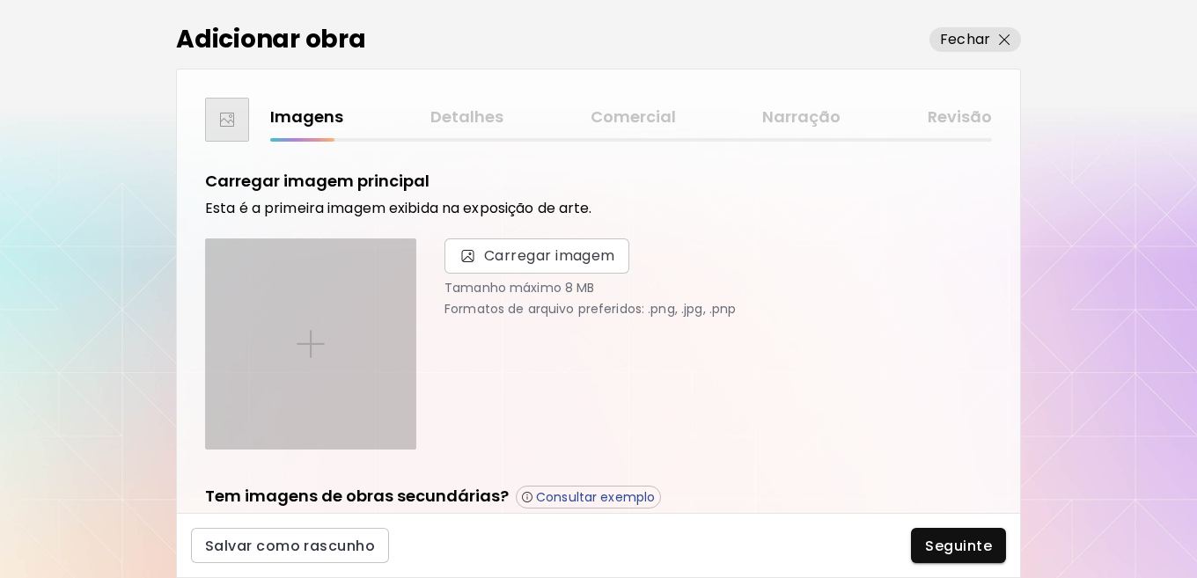
click at [336, 370] on div at bounding box center [310, 343] width 209 height 209
click at [0, 0] on input "file" at bounding box center [0, 0] width 0 height 0
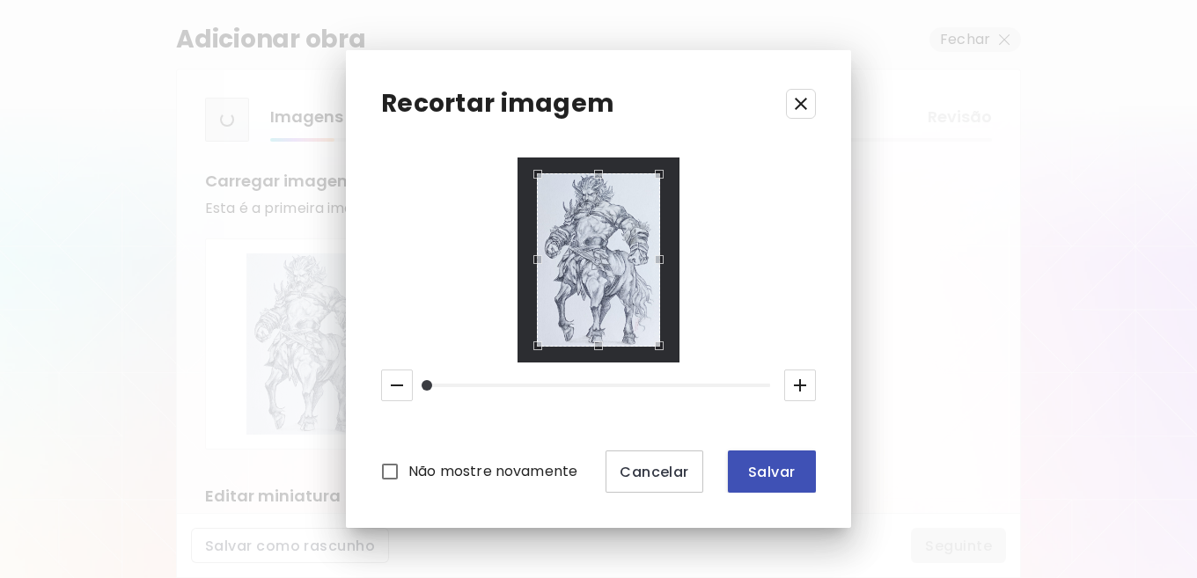
click at [763, 474] on span "Salvar" at bounding box center [772, 472] width 60 height 18
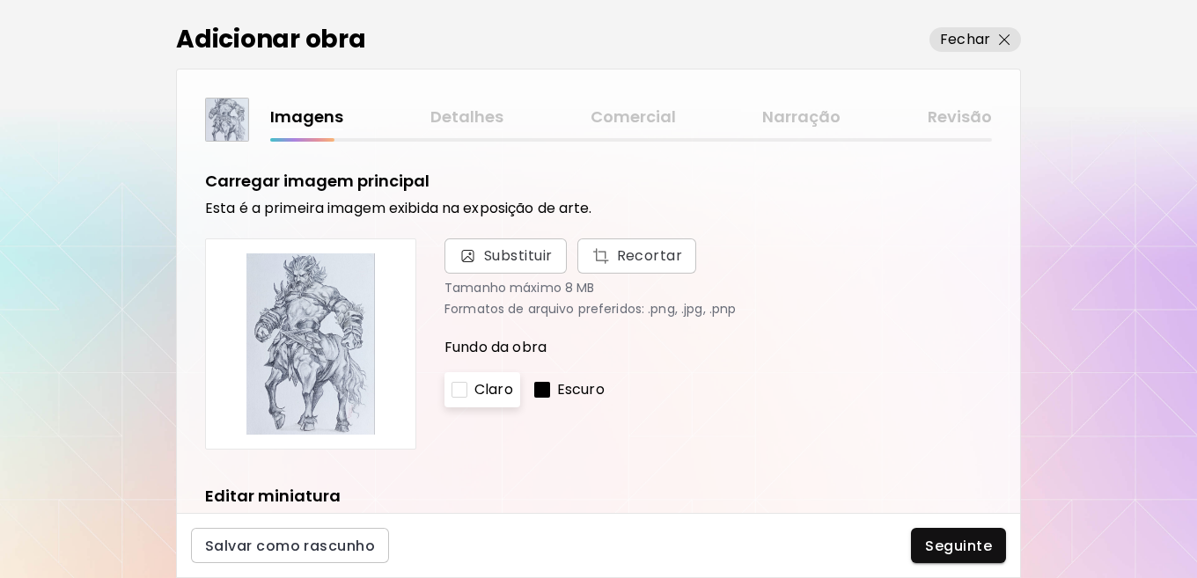
click at [557, 386] on p "Escuro" at bounding box center [581, 389] width 48 height 21
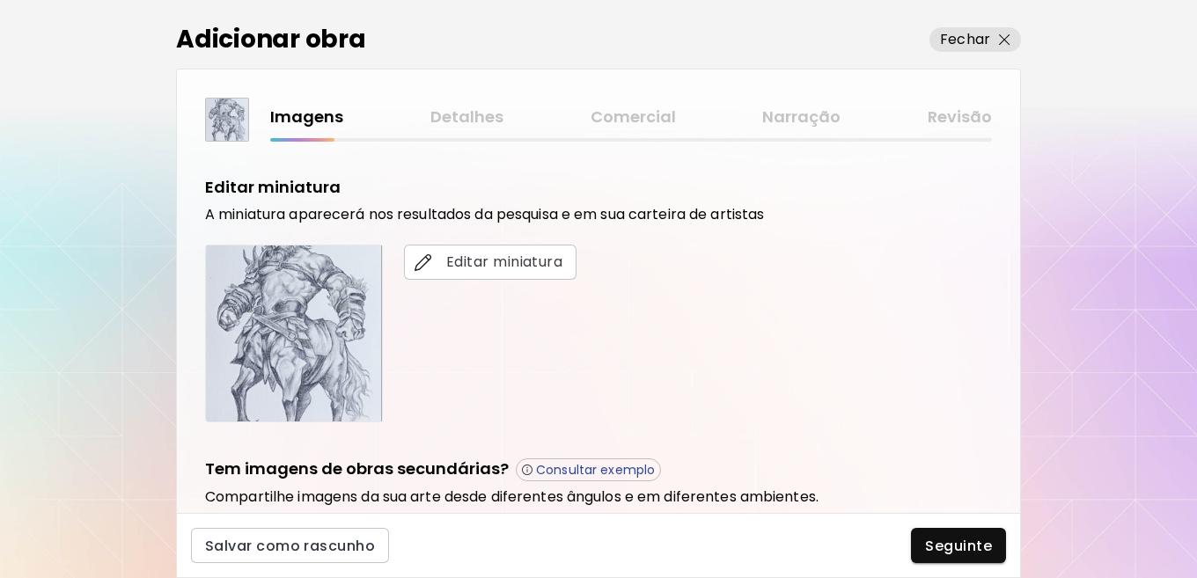
scroll to position [264, 0]
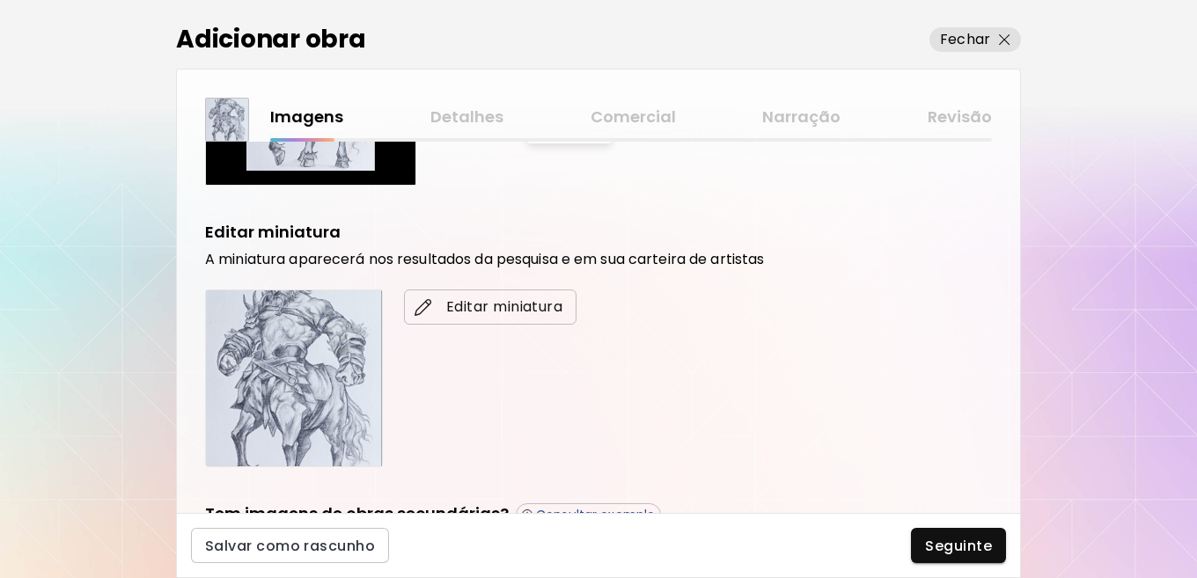
click at [468, 305] on span "Editar miniatura" at bounding box center [490, 307] width 144 height 21
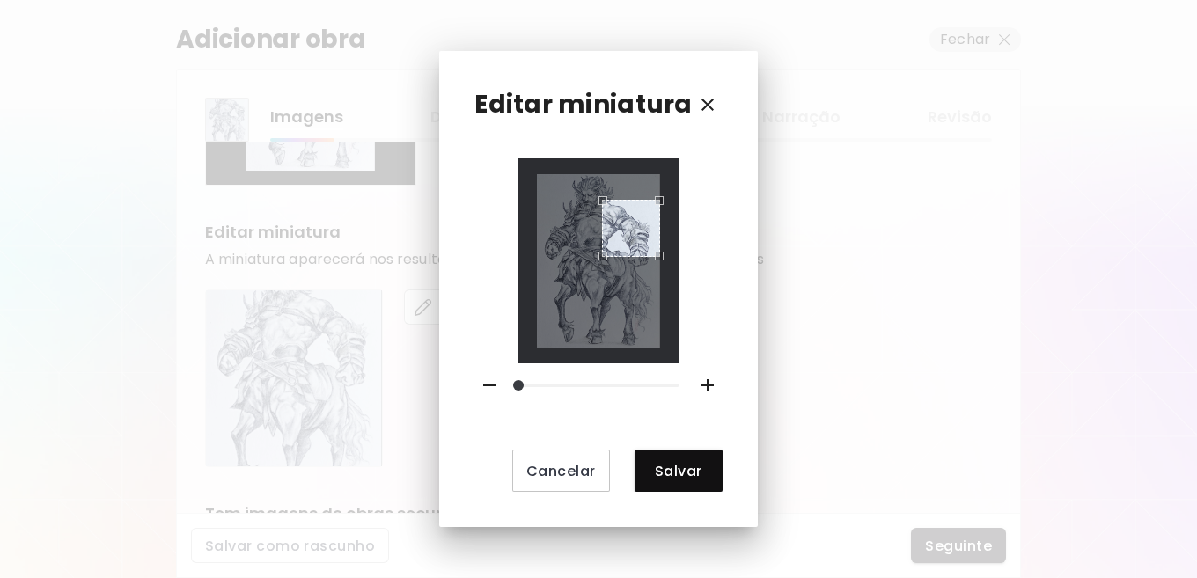
click at [607, 219] on div "Use the arrow keys to move the crop selection area" at bounding box center [630, 228] width 57 height 57
click at [604, 210] on div "Use the arrow keys to move the crop selection area" at bounding box center [595, 203] width 57 height 57
click at [653, 261] on div "Use the arrow keys to move the south east drag handle to change the crop select…" at bounding box center [653, 261] width 0 height 0
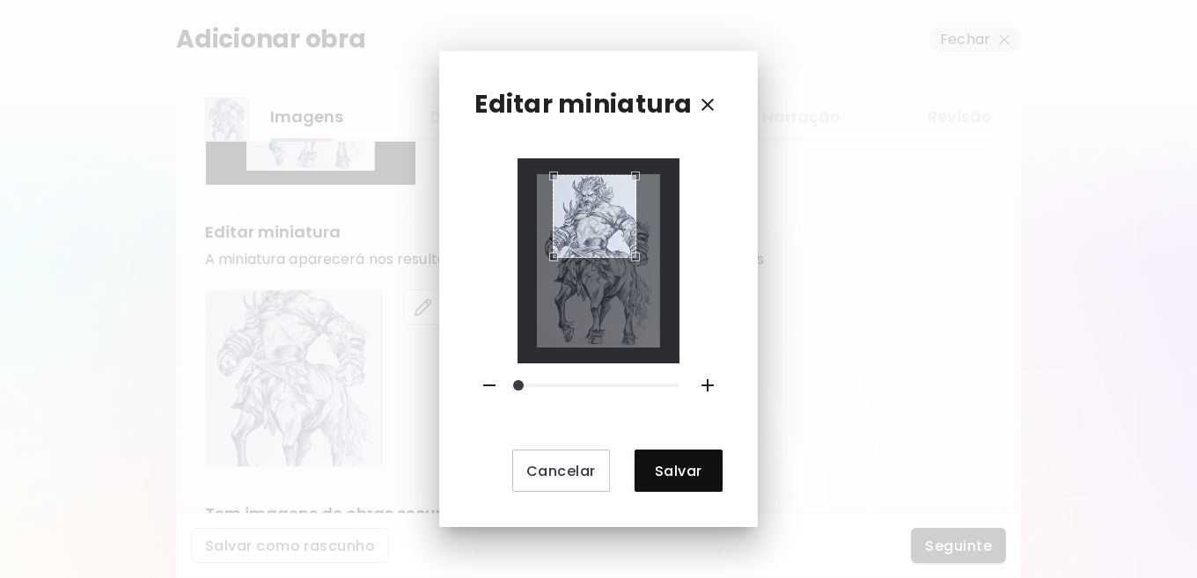
click at [572, 223] on div "Use the arrow keys to move the crop selection area" at bounding box center [594, 216] width 83 height 83
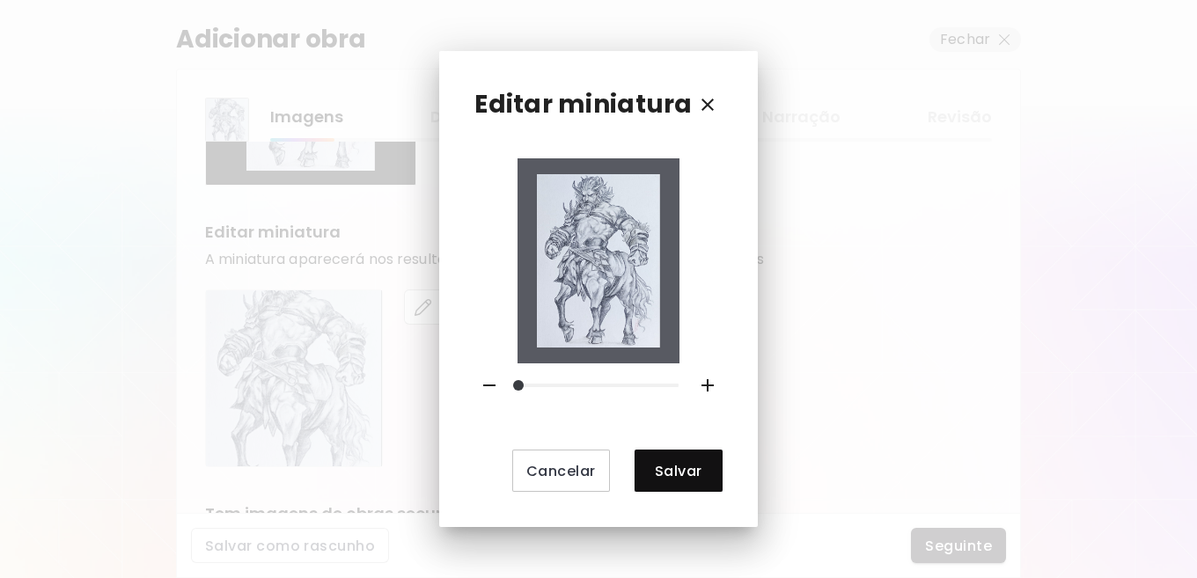
click at [640, 258] on img at bounding box center [598, 260] width 122 height 173
click at [575, 218] on img at bounding box center [598, 260] width 122 height 173
click at [702, 261] on div "Cancelar Salvar" at bounding box center [597, 325] width 247 height 334
click at [563, 189] on img at bounding box center [598, 260] width 122 height 173
drag, startPoint x: 521, startPoint y: 378, endPoint x: 437, endPoint y: 372, distance: 84.7
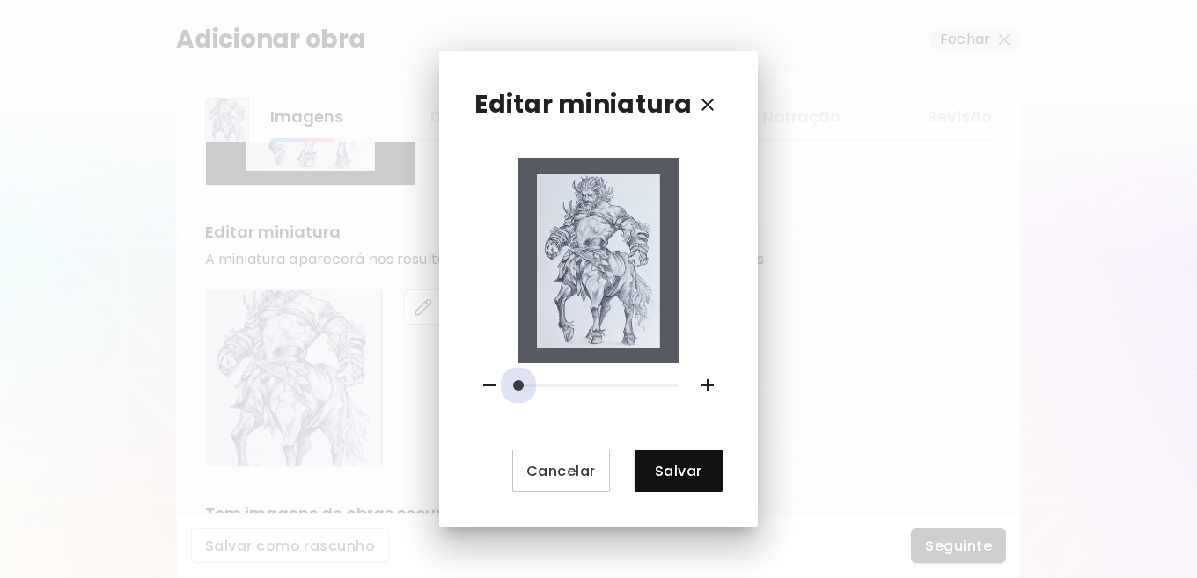
click at [437, 372] on div "Editar miniatura Cancelar Salvar" at bounding box center [598, 289] width 1197 height 578
click at [579, 218] on img at bounding box center [598, 260] width 122 height 173
drag, startPoint x: 535, startPoint y: 176, endPoint x: 593, endPoint y: 260, distance: 101.8
click at [593, 260] on div at bounding box center [598, 260] width 161 height 205
click at [548, 469] on span "Cancelar" at bounding box center [561, 471] width 70 height 18
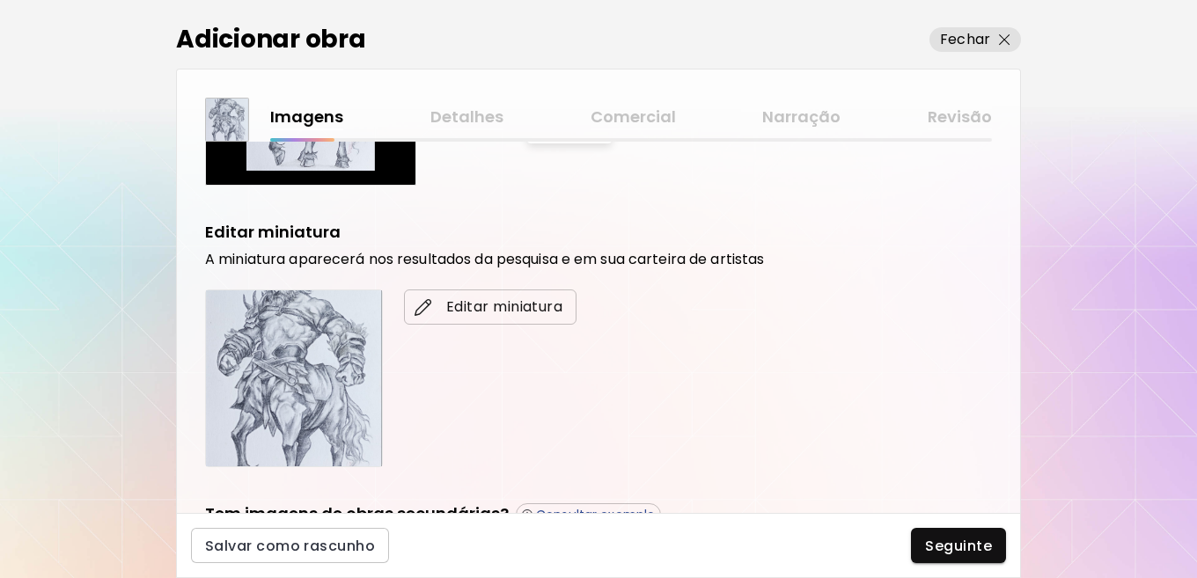
click at [461, 307] on span "Editar miniatura" at bounding box center [490, 307] width 144 height 21
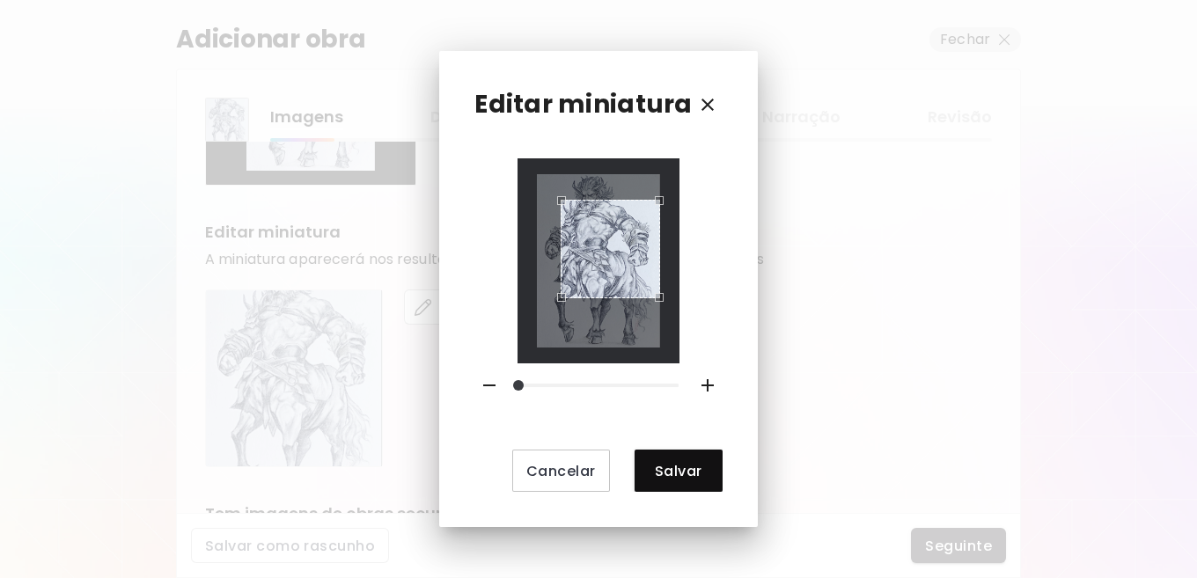
click at [566, 283] on div "Use the arrow keys to move the crop selection area" at bounding box center [610, 249] width 99 height 99
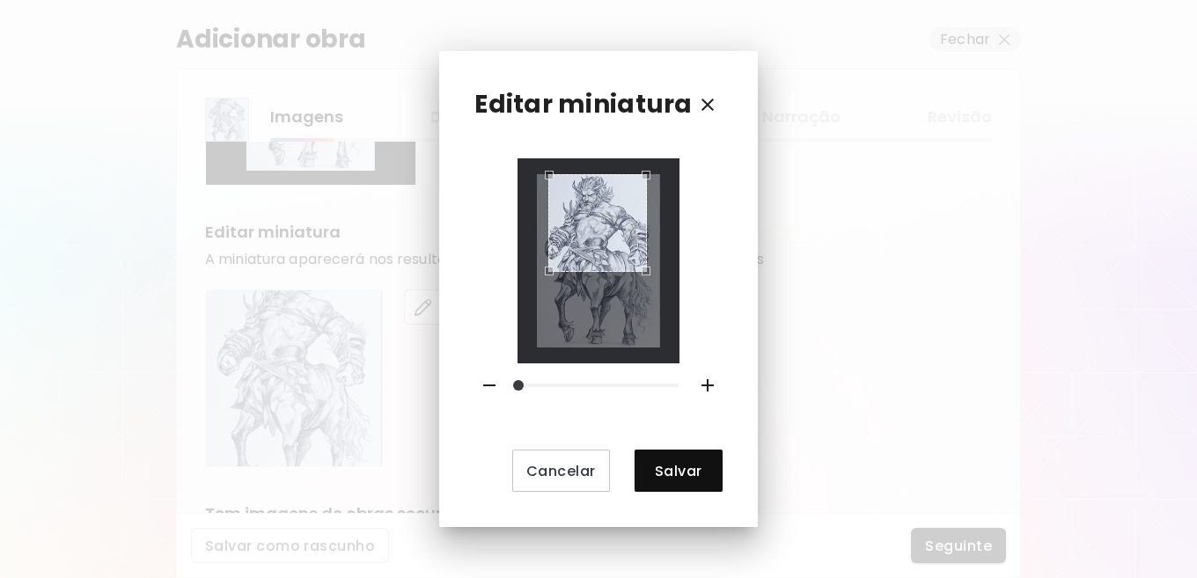
click at [603, 231] on div "Use the arrow keys to move the crop selection area" at bounding box center [597, 223] width 98 height 98
click at [673, 465] on span "Salvar" at bounding box center [679, 471] width 60 height 18
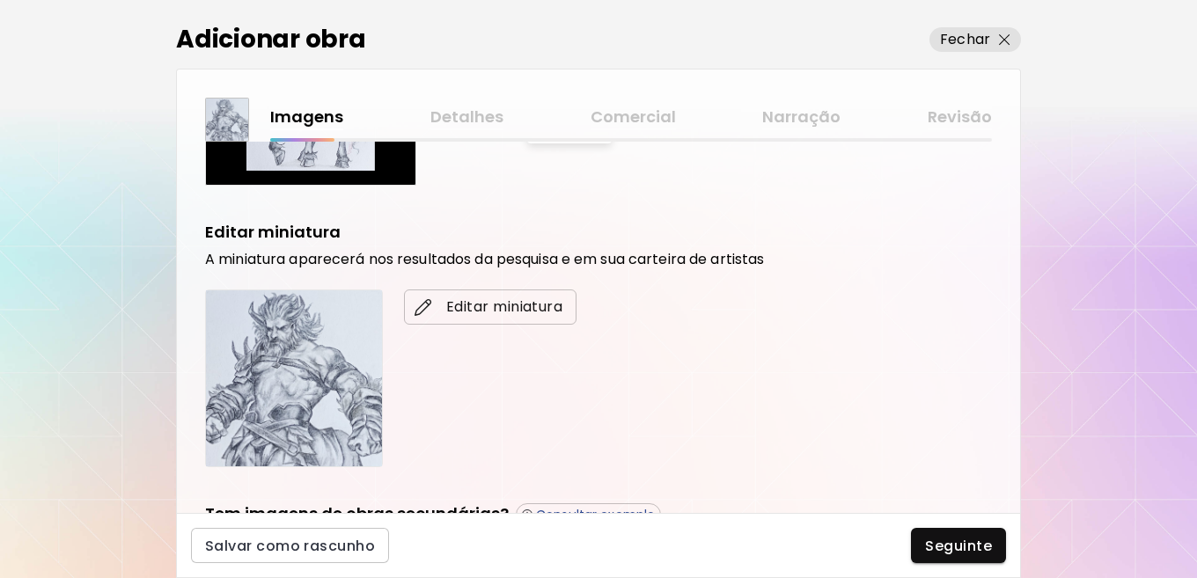
scroll to position [561, 0]
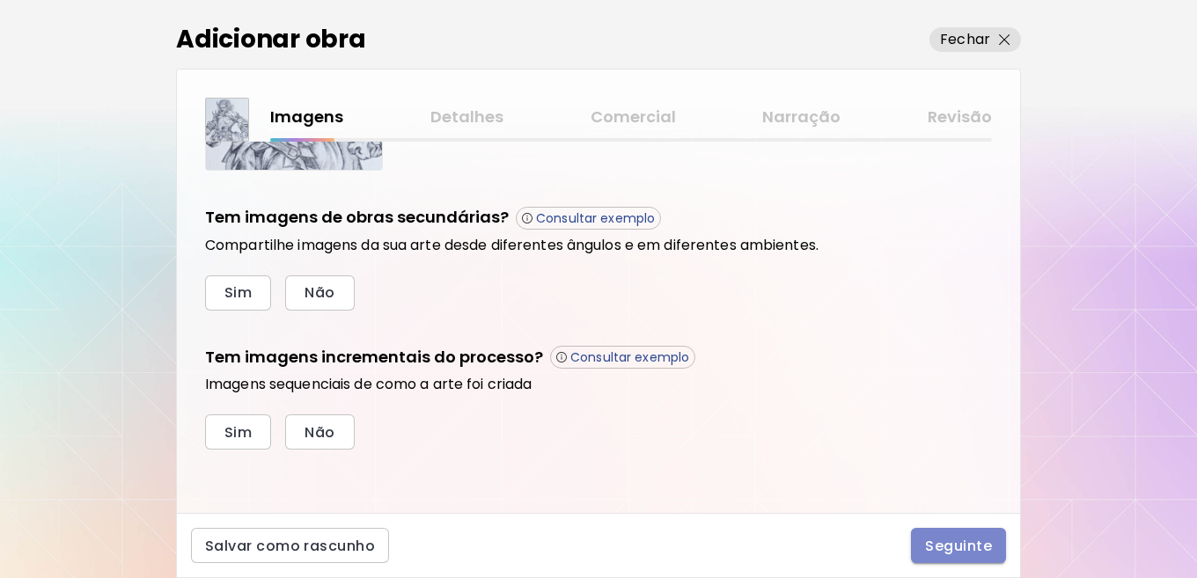
click at [961, 550] on span "Seguinte" at bounding box center [958, 546] width 67 height 18
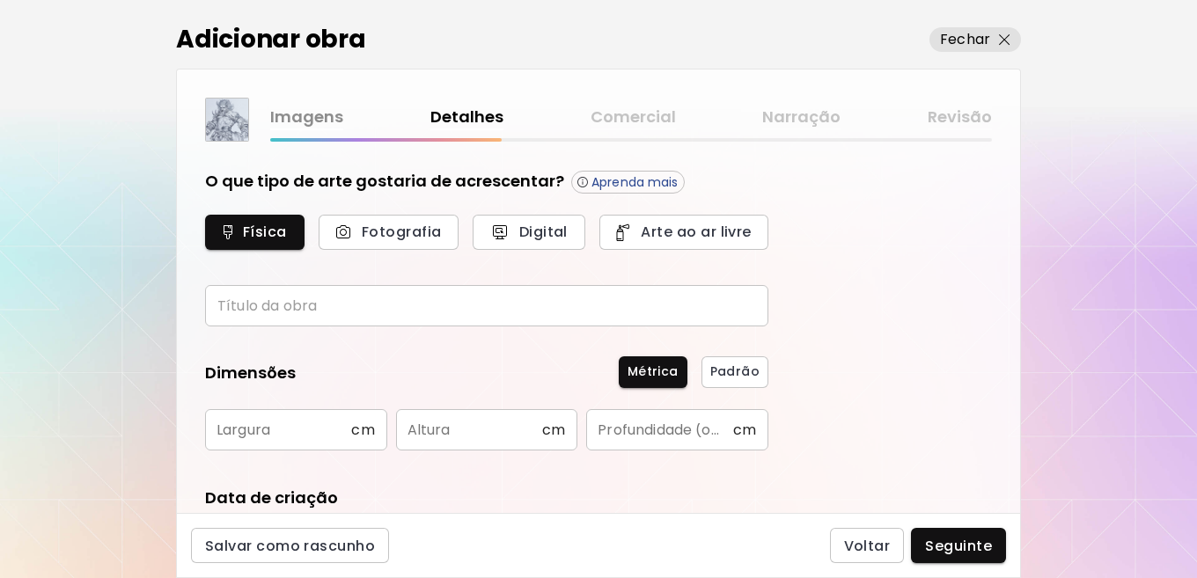
click at [256, 310] on input "text" at bounding box center [486, 305] width 563 height 41
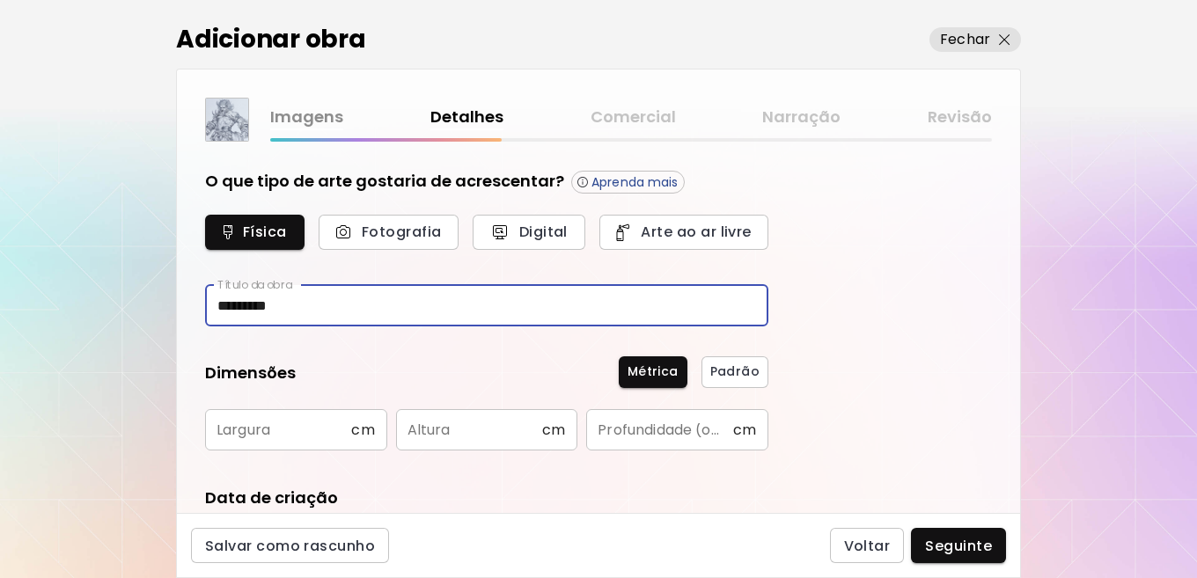
type input "*********"
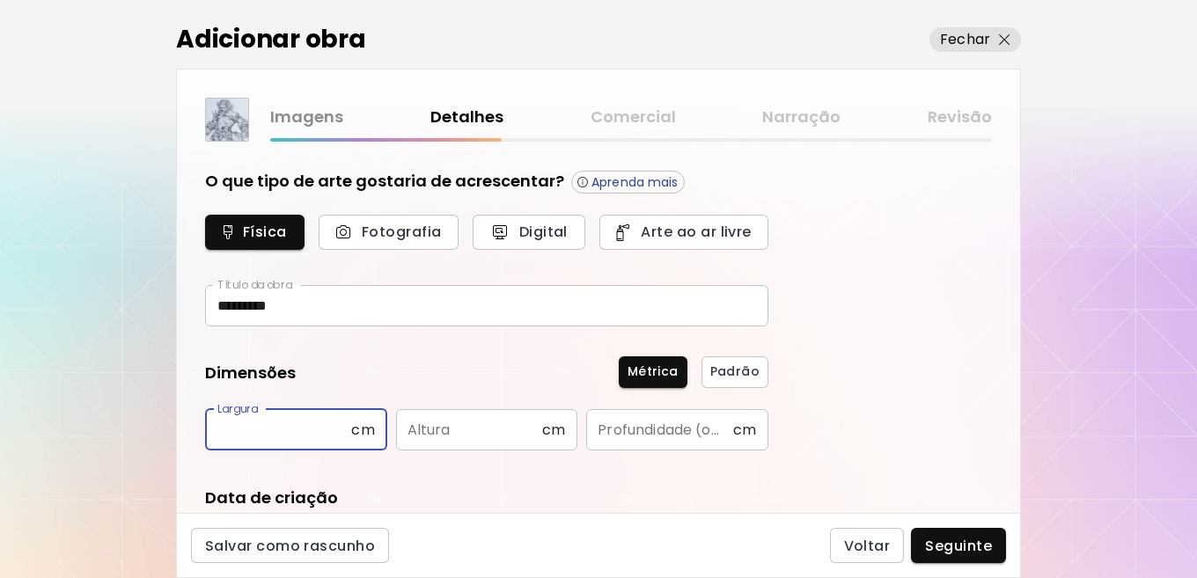
click at [313, 439] on input "text" at bounding box center [278, 429] width 146 height 41
type input "**"
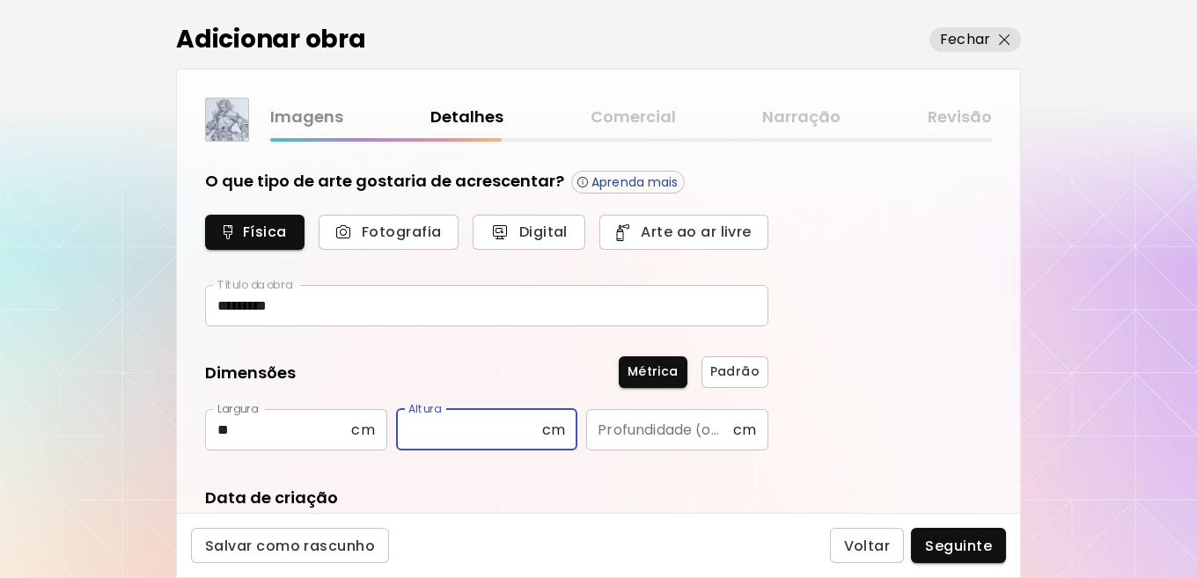
click at [466, 427] on input "text" at bounding box center [469, 429] width 146 height 41
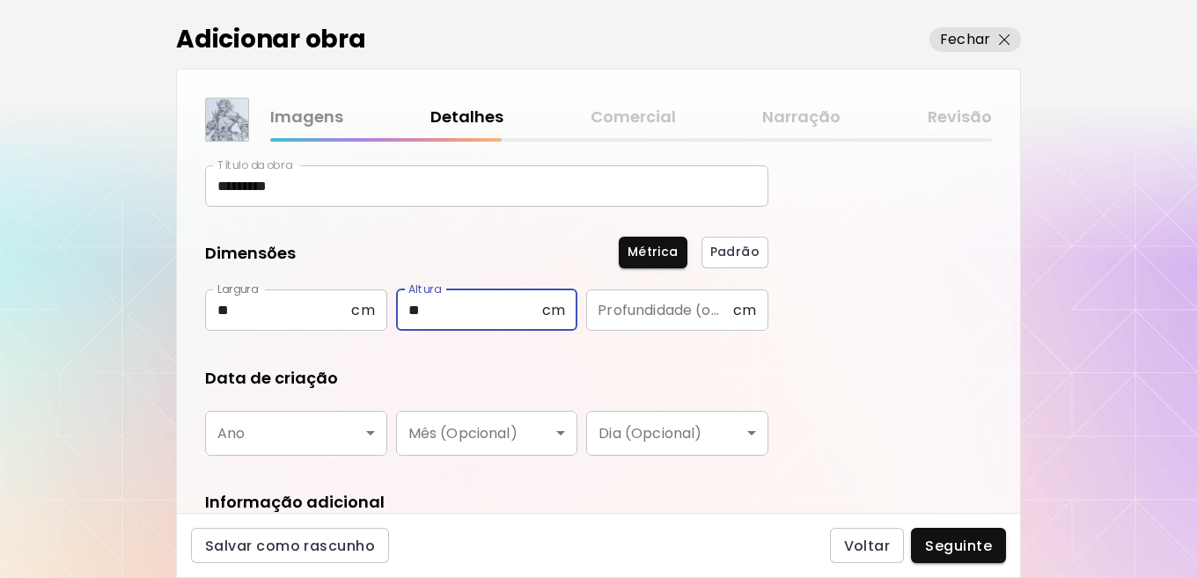
scroll to position [151, 0]
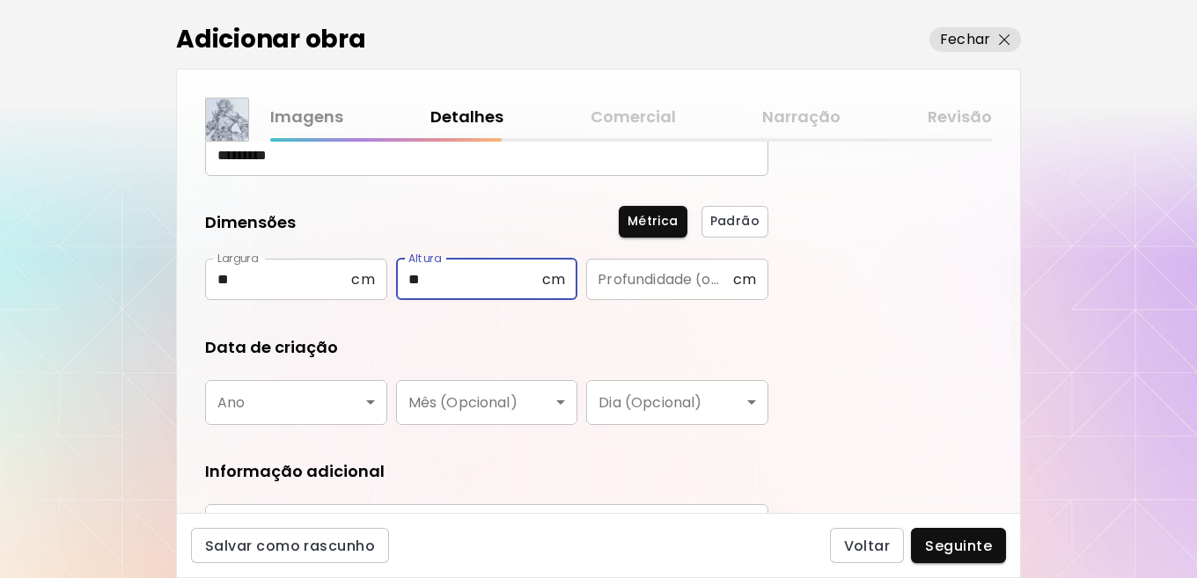
type input "**"
click at [371, 401] on body "[DOMAIN_NAME]/[PERSON_NAME].[PERSON_NAME].Nogueira. Adicionar obras Gerencie su…" at bounding box center [598, 289] width 1197 height 578
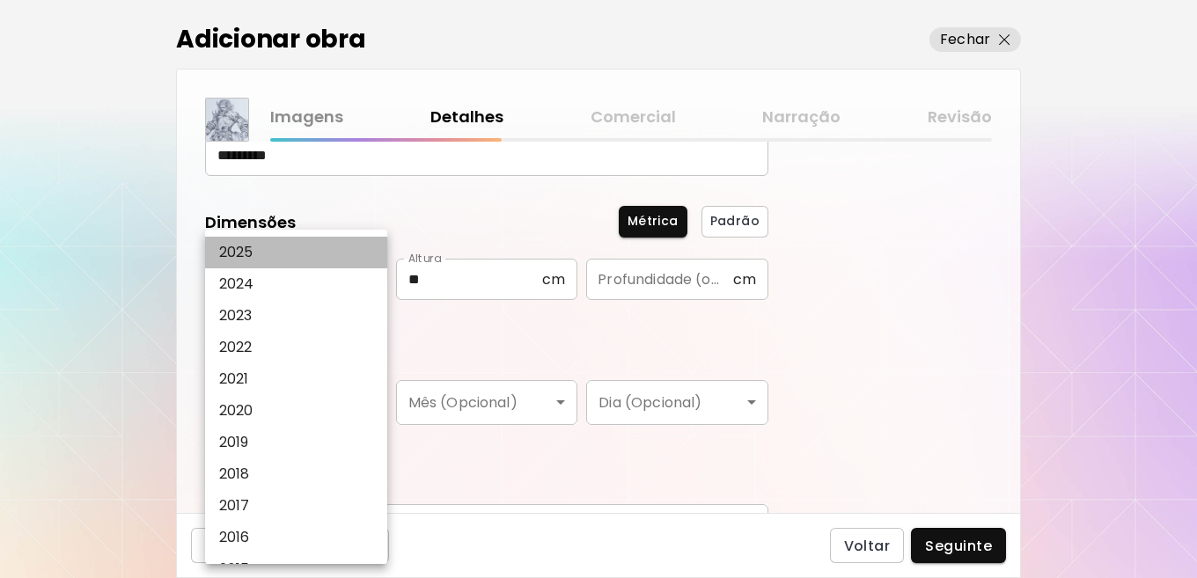
click at [260, 246] on li "2025" at bounding box center [299, 253] width 189 height 32
type input "****"
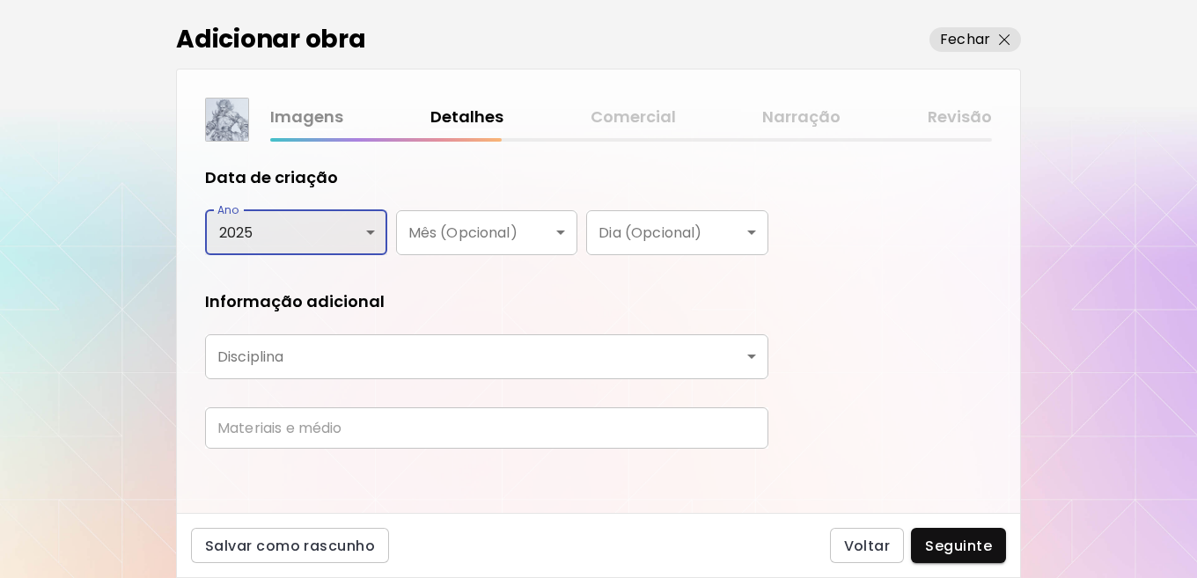
scroll to position [327, 0]
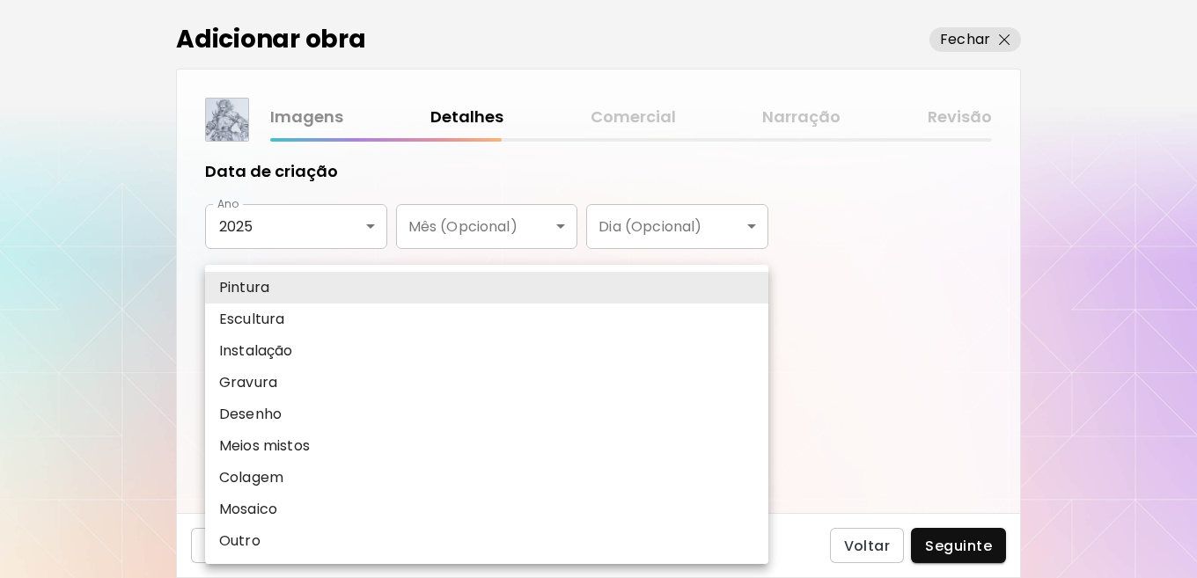
click at [749, 347] on body "[DOMAIN_NAME]/[PERSON_NAME].[PERSON_NAME].Nogueira. Adicionar obras Gerencie su…" at bounding box center [598, 289] width 1197 height 578
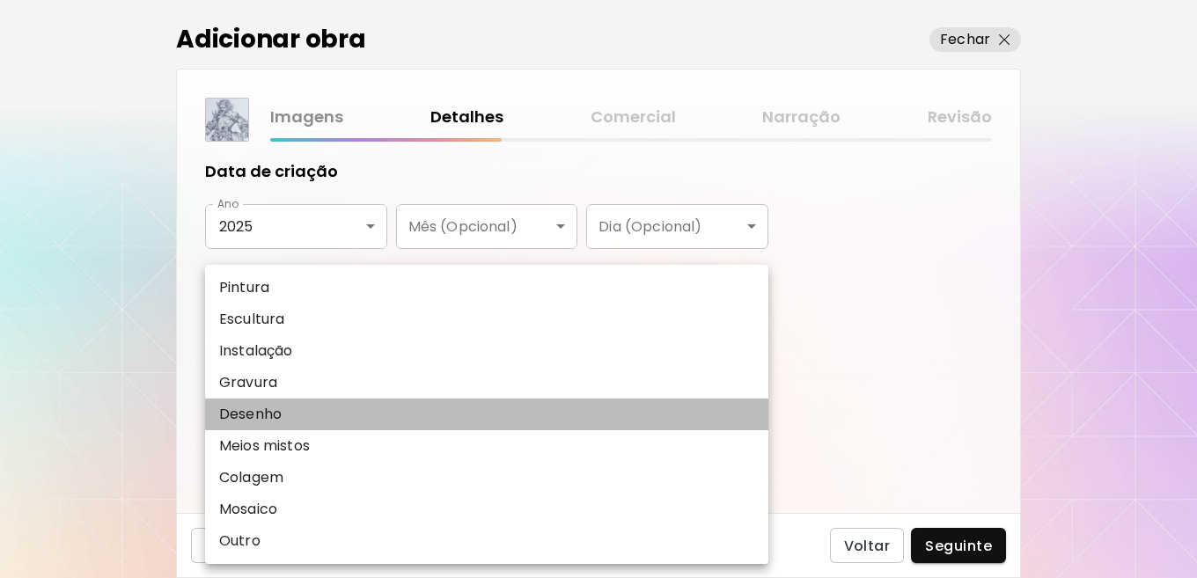
click at [324, 420] on li "Desenho" at bounding box center [486, 415] width 563 height 32
type input "*******"
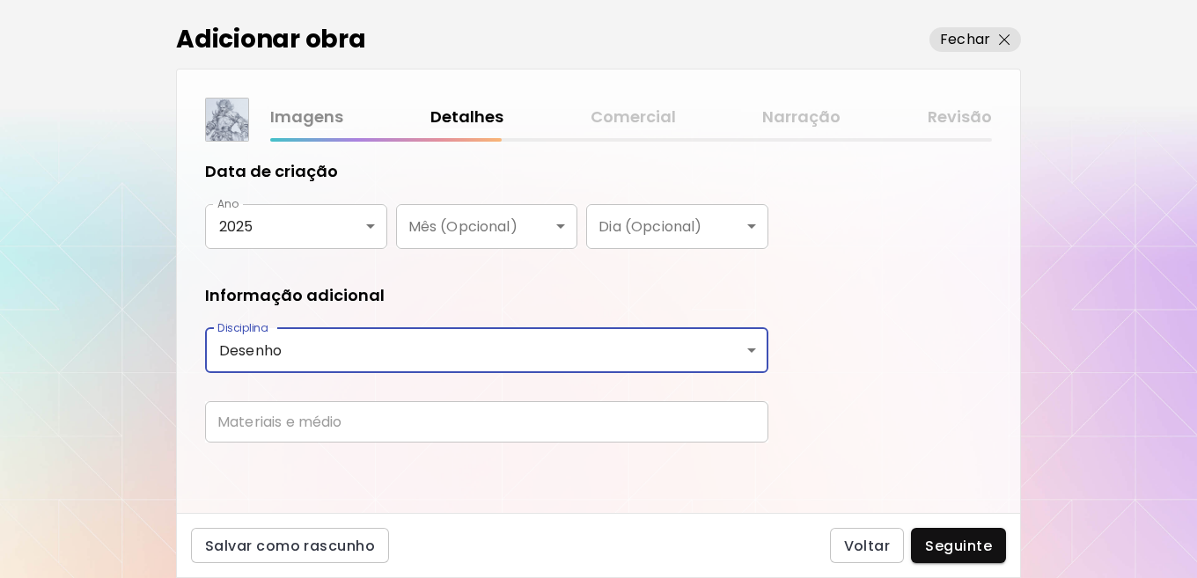
click at [516, 430] on input "text" at bounding box center [486, 421] width 563 height 41
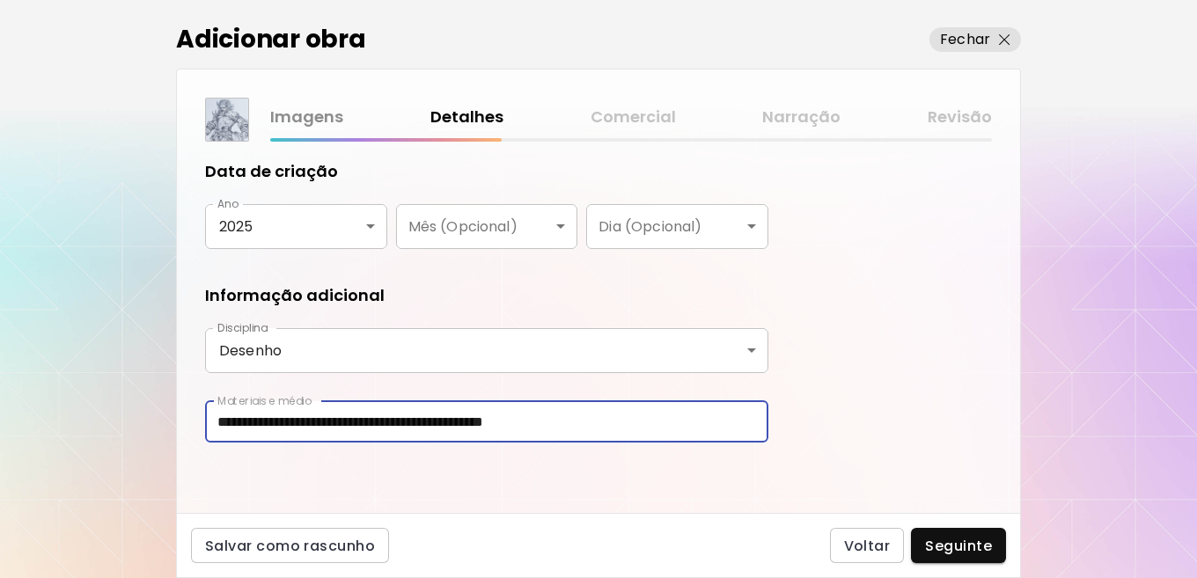
click at [301, 421] on input "**********" at bounding box center [486, 421] width 563 height 41
click at [478, 420] on input "**********" at bounding box center [486, 421] width 563 height 41
type input "**********"
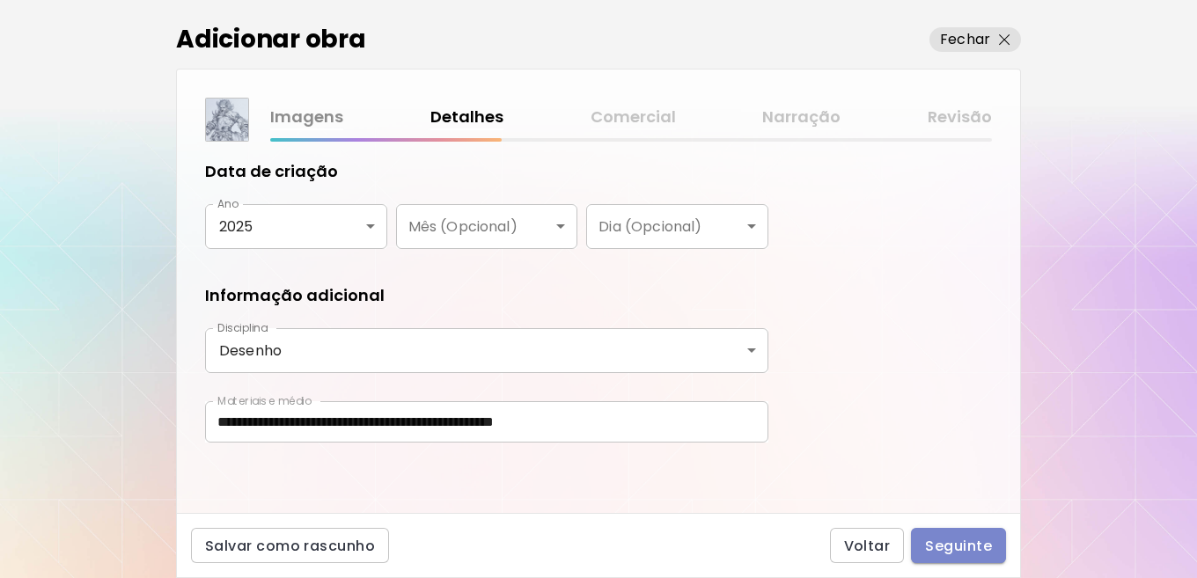
click at [959, 546] on span "Seguinte" at bounding box center [958, 546] width 67 height 18
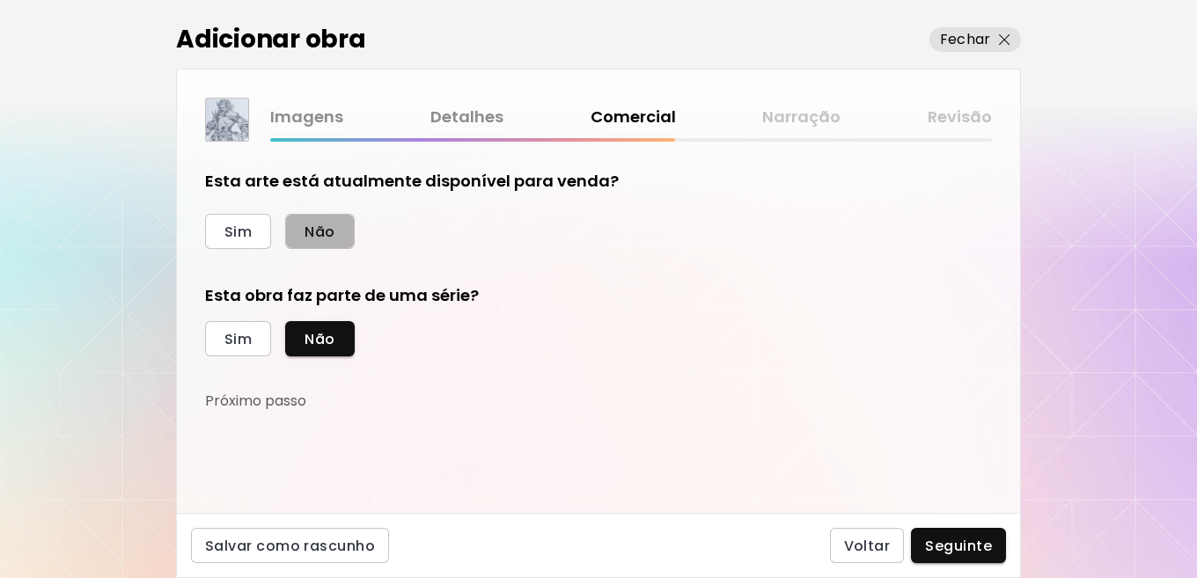
click at [344, 231] on button "Não" at bounding box center [319, 231] width 69 height 35
click at [321, 346] on span "Não" at bounding box center [320, 339] width 30 height 18
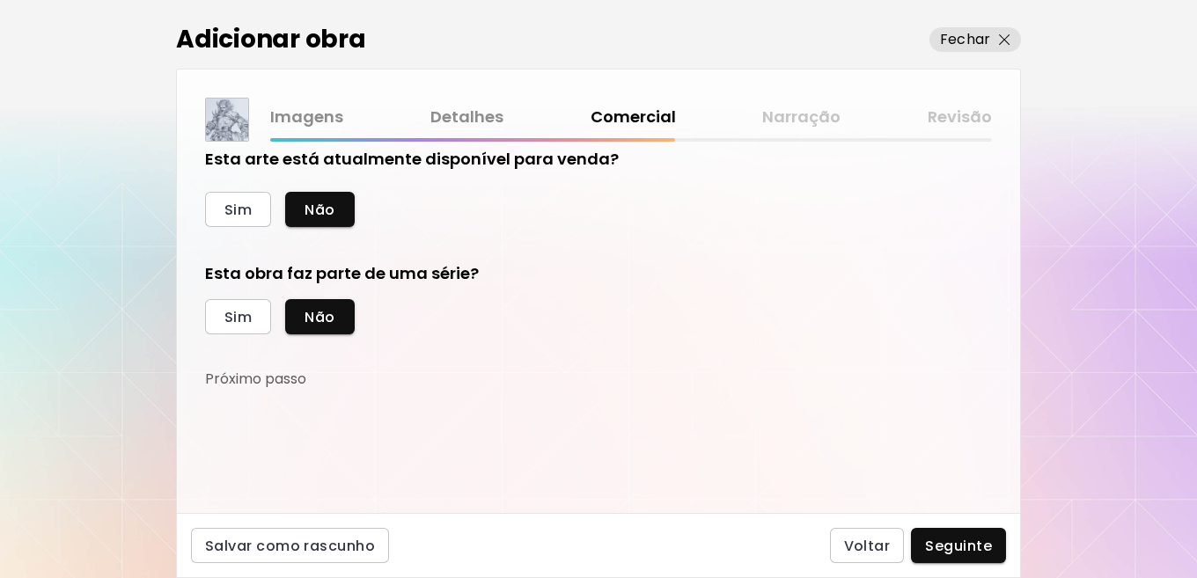
scroll to position [28, 0]
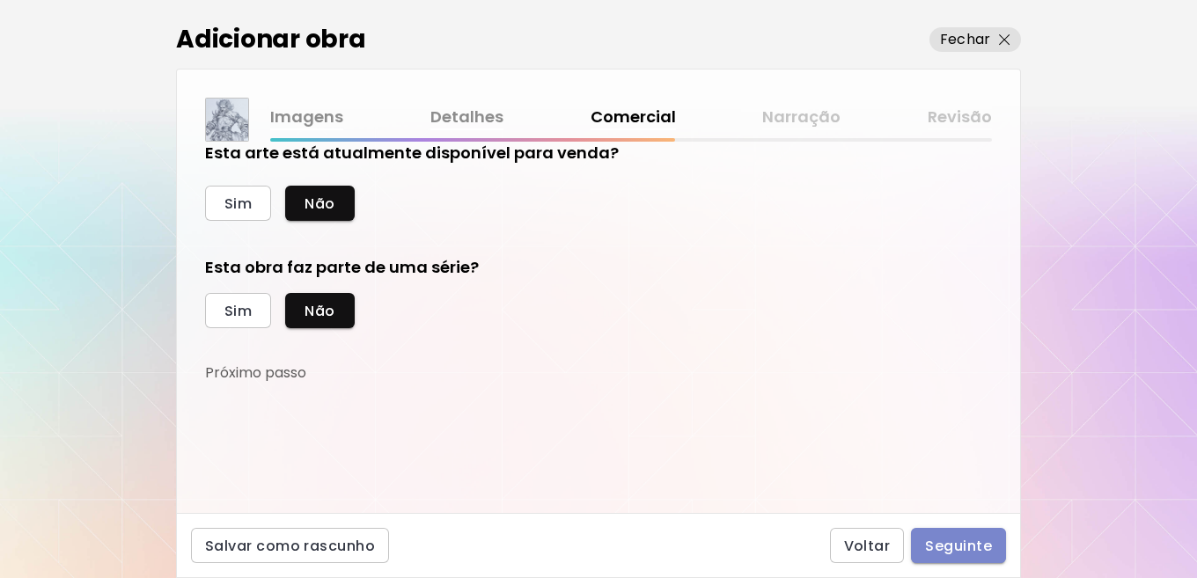
click at [941, 548] on span "Seguinte" at bounding box center [958, 546] width 67 height 18
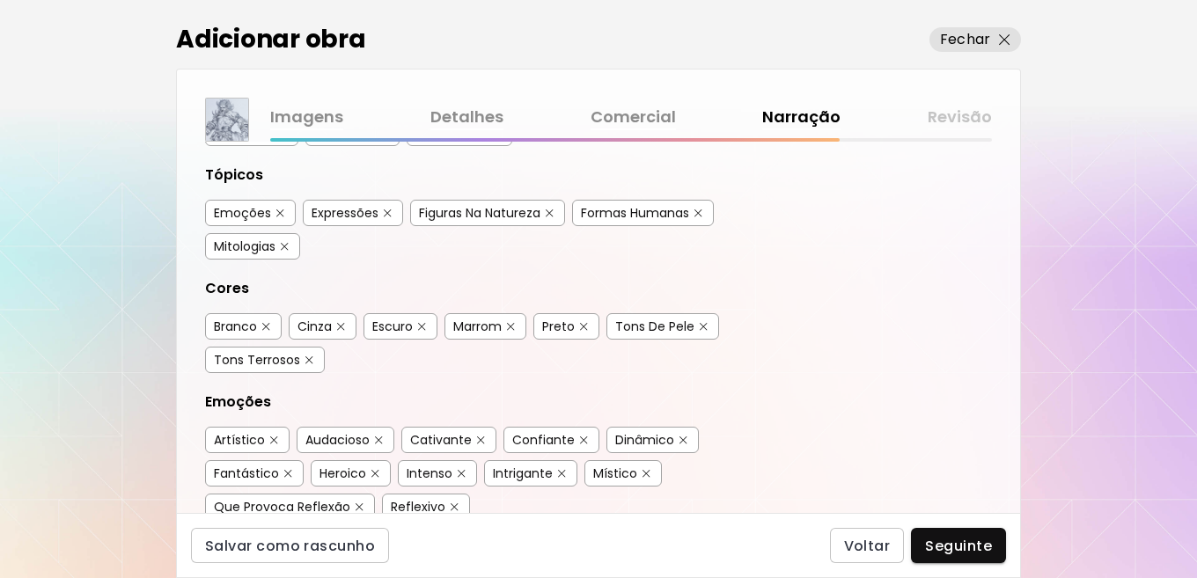
scroll to position [352, 0]
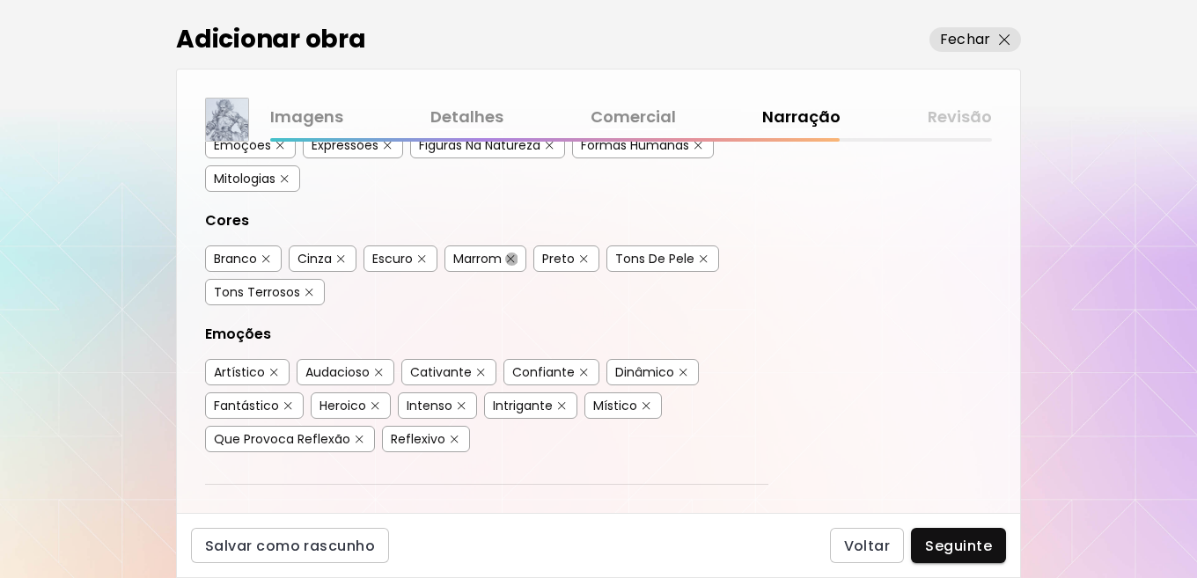
click at [510, 260] on img "button" at bounding box center [511, 259] width 8 height 8
click at [700, 255] on img "button" at bounding box center [704, 259] width 8 height 8
click at [310, 293] on img "button" at bounding box center [309, 293] width 8 height 8
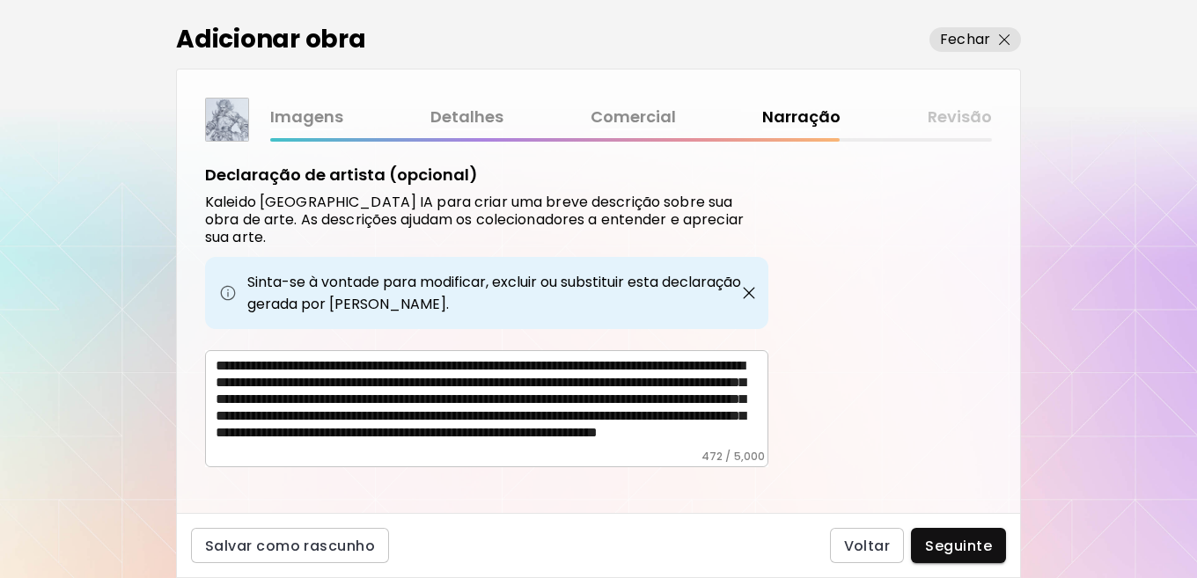
scroll to position [43, 0]
click at [961, 551] on span "Seguinte" at bounding box center [958, 546] width 67 height 18
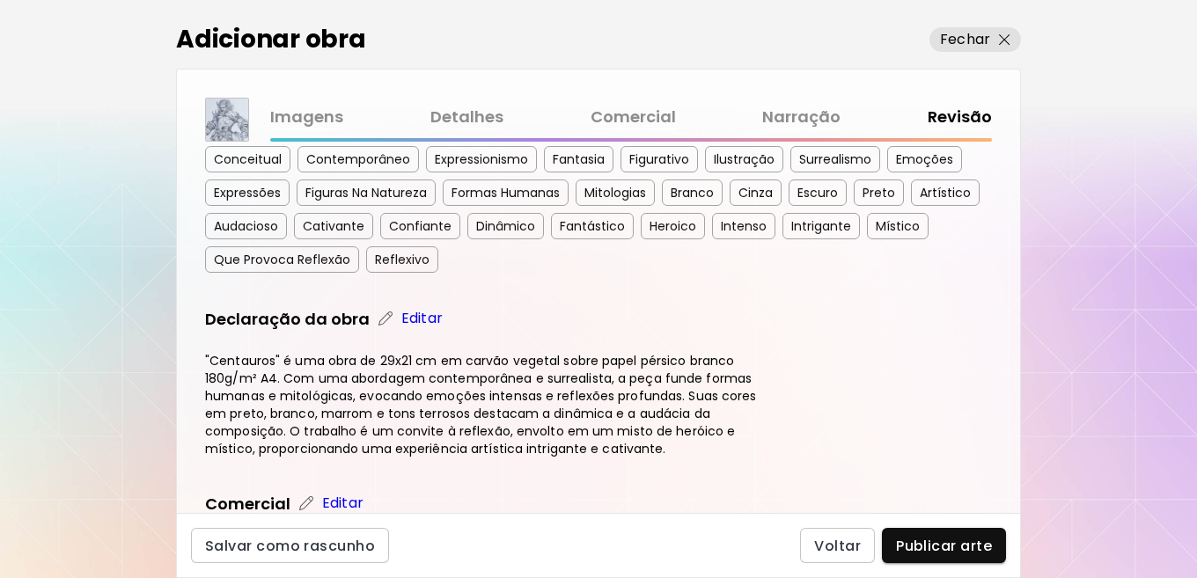
scroll to position [440, 0]
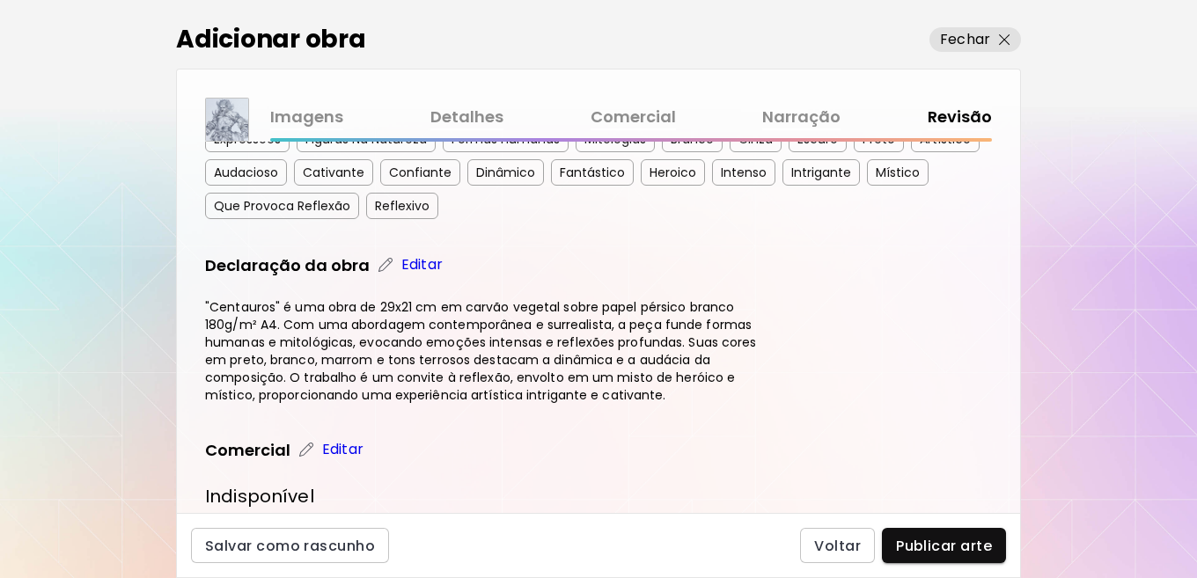
click at [370, 356] on h4 ""Centauros" é uma obra de 29x21 cm em carvão vegetal sobre papel pérsico branco…" at bounding box center [486, 351] width 563 height 106
click at [406, 268] on p "Editar" at bounding box center [421, 264] width 41 height 21
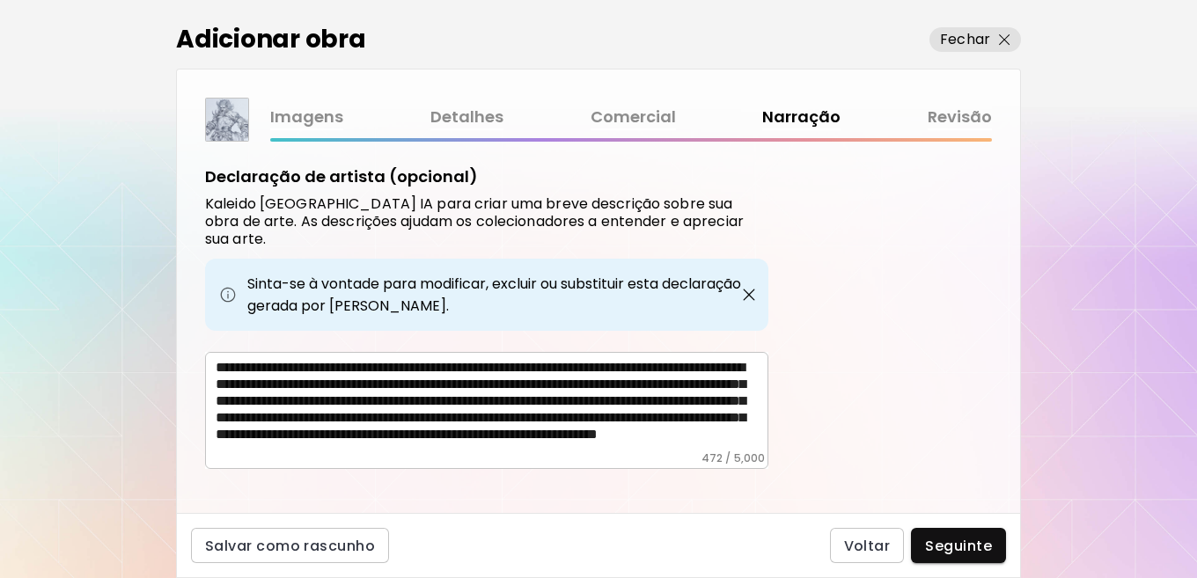
scroll to position [709, 0]
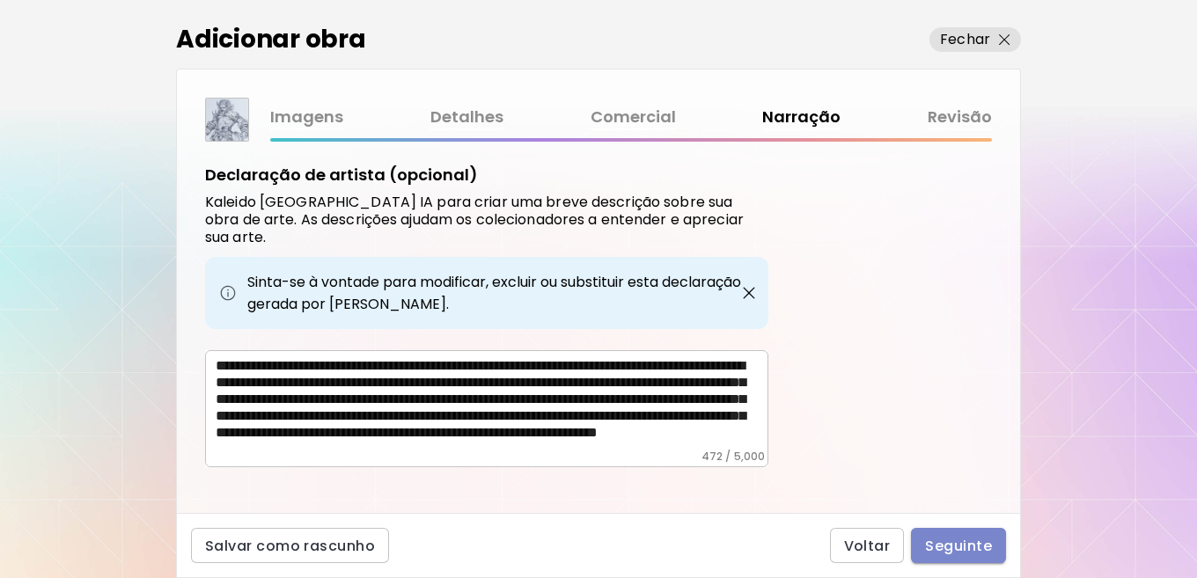
click at [967, 543] on span "Seguinte" at bounding box center [958, 546] width 67 height 18
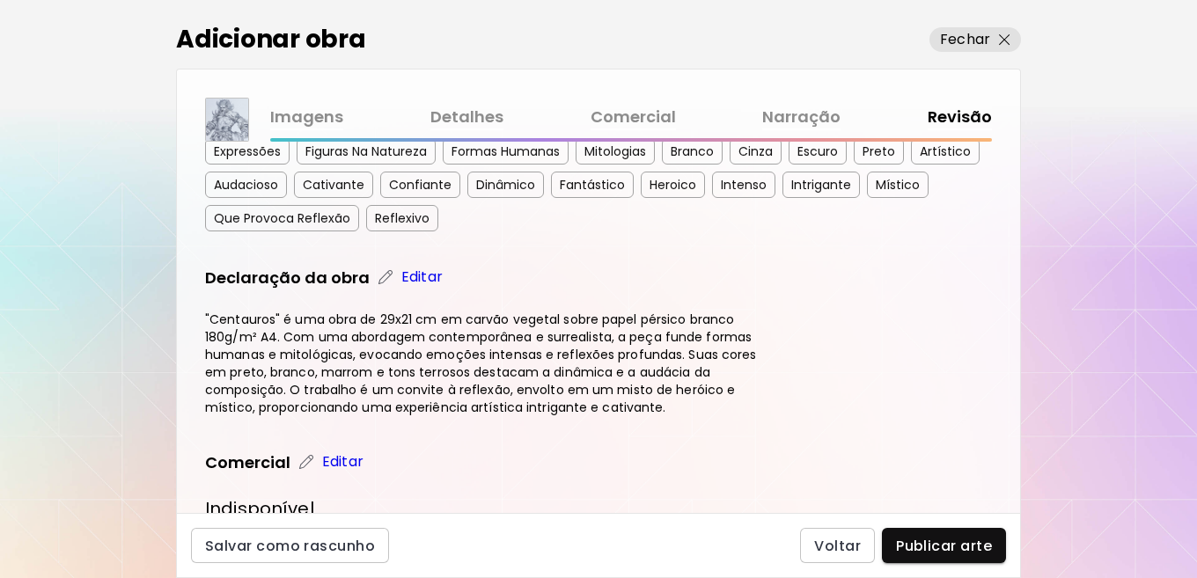
scroll to position [440, 0]
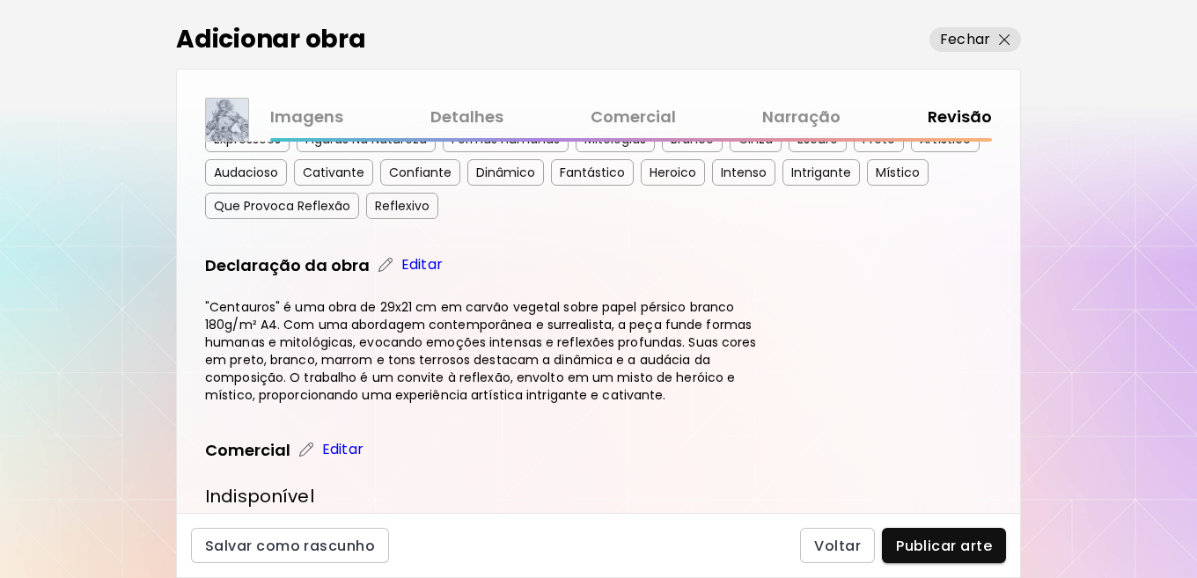
click at [380, 268] on img at bounding box center [386, 265] width 18 height 18
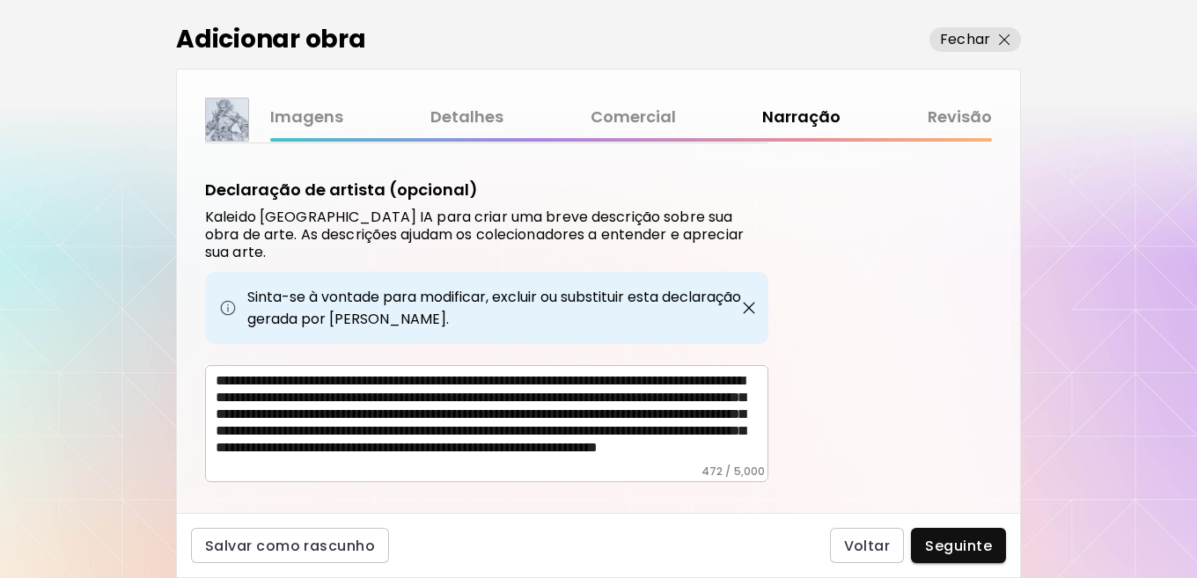
scroll to position [709, 0]
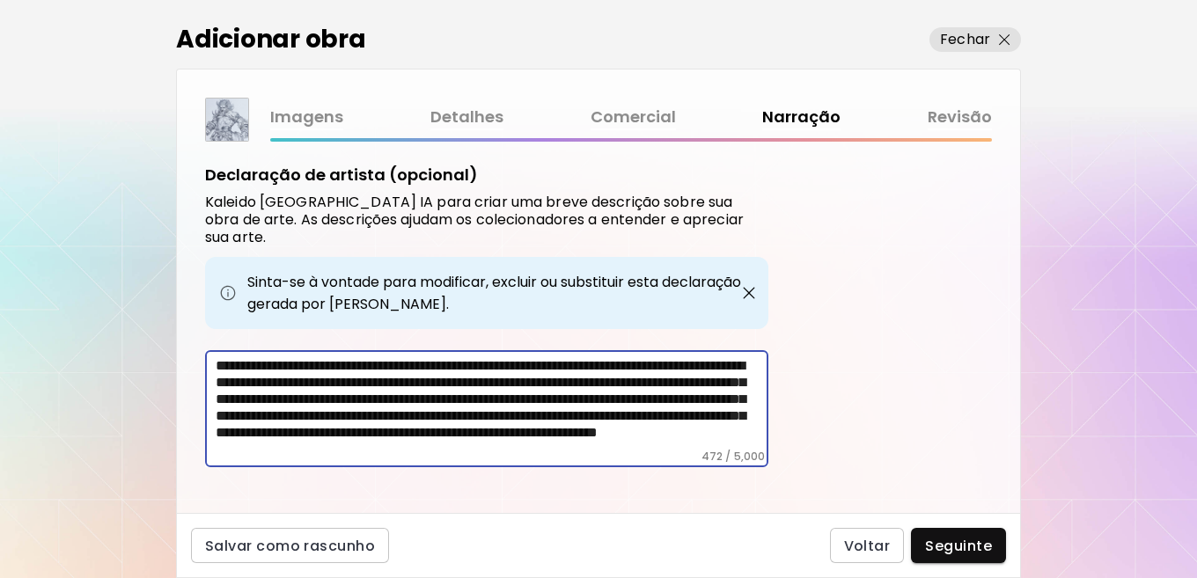
click at [385, 414] on textarea "**********" at bounding box center [492, 403] width 553 height 92
type textarea "**********"
click at [952, 544] on span "Seguinte" at bounding box center [958, 546] width 67 height 18
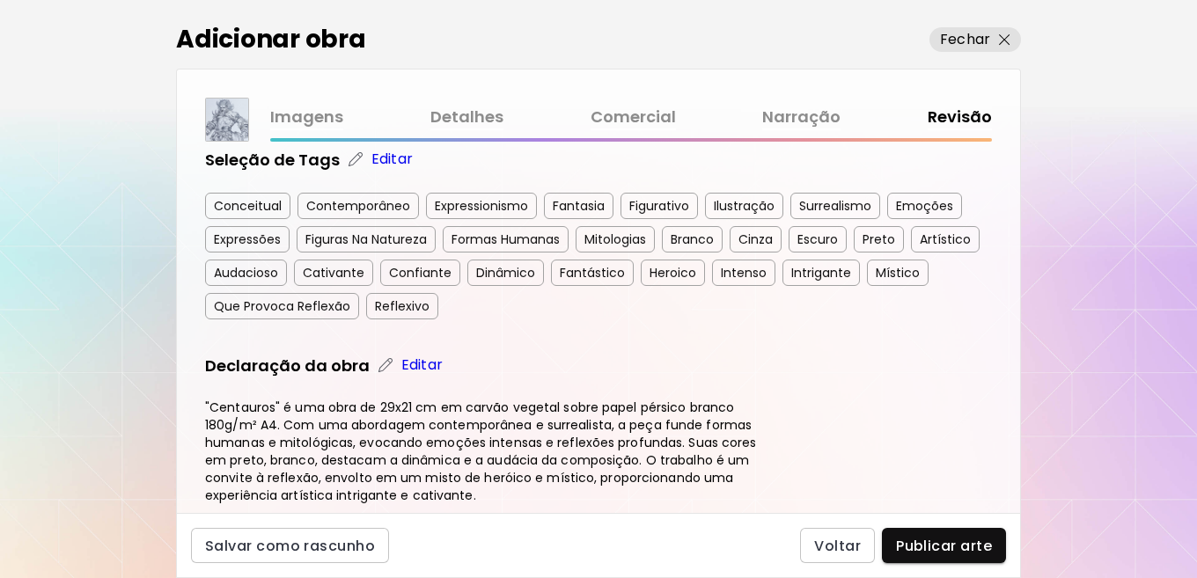
scroll to position [440, 0]
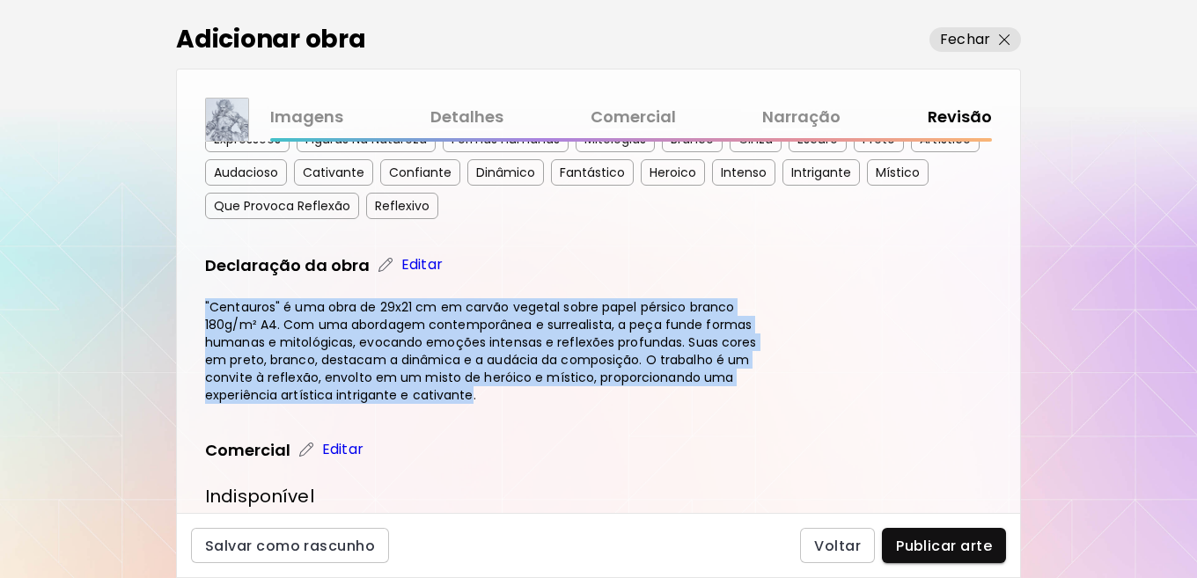
drag, startPoint x: 468, startPoint y: 393, endPoint x: 190, endPoint y: 307, distance: 291.0
click at [190, 307] on div "Centauros Dimensões: 21 x 29 cm Data de criação 2025 Médio Carvão vegetal sobre…" at bounding box center [598, 327] width 843 height 371
copy h4 ""Centauros" é uma obra de 29x21 cm em carvão vegetal sobre papel pérsico branco…"
click at [937, 552] on span "Publicar arte" at bounding box center [944, 546] width 96 height 18
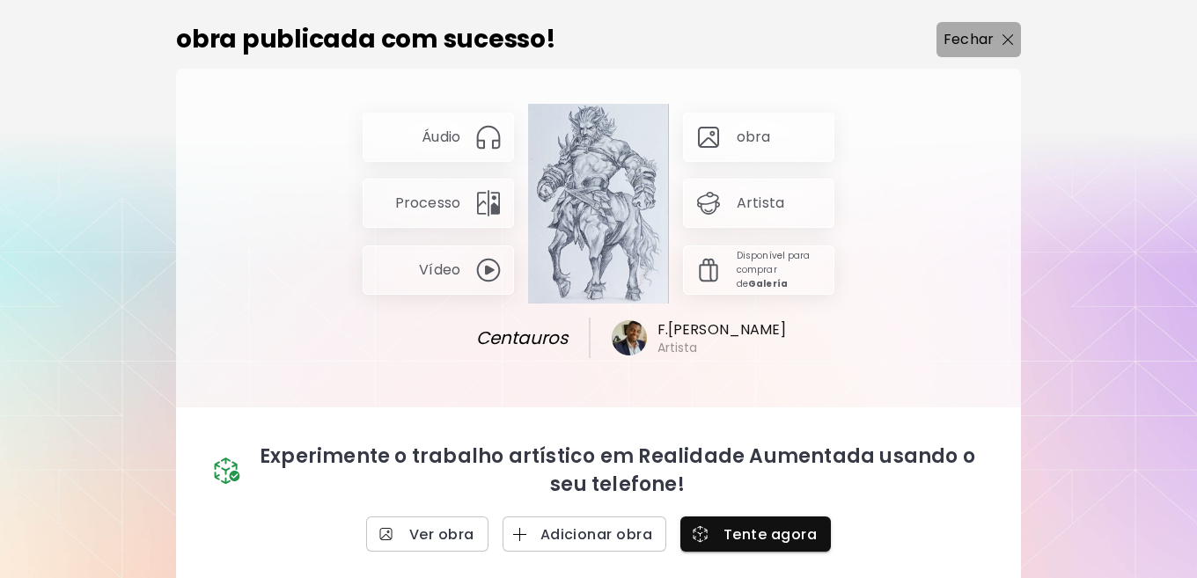
click at [983, 43] on p "Fechar" at bounding box center [969, 39] width 50 height 21
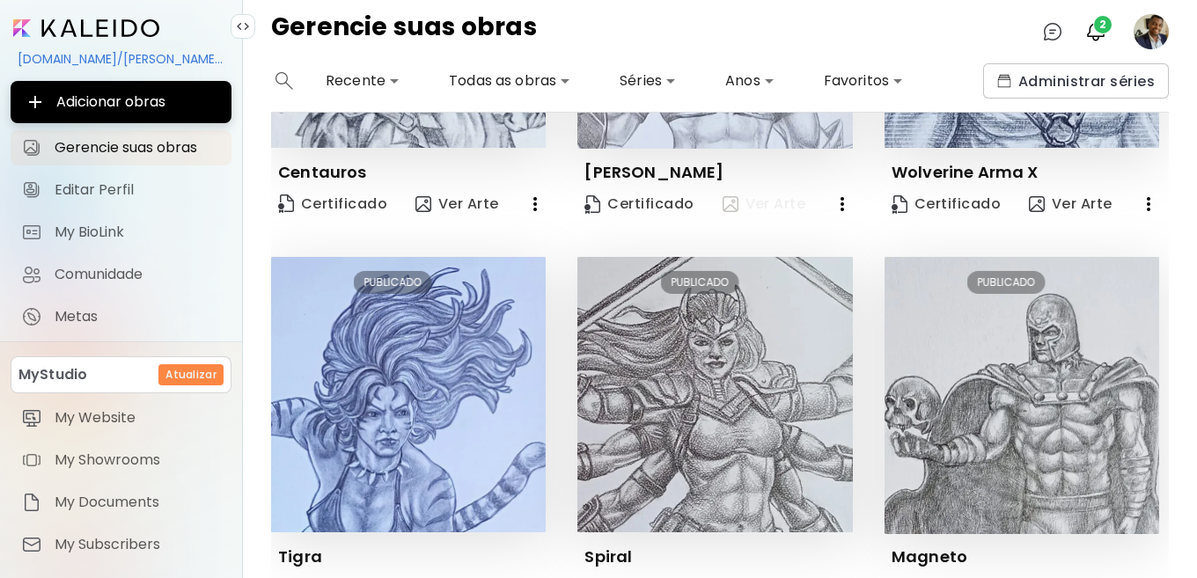
scroll to position [176, 0]
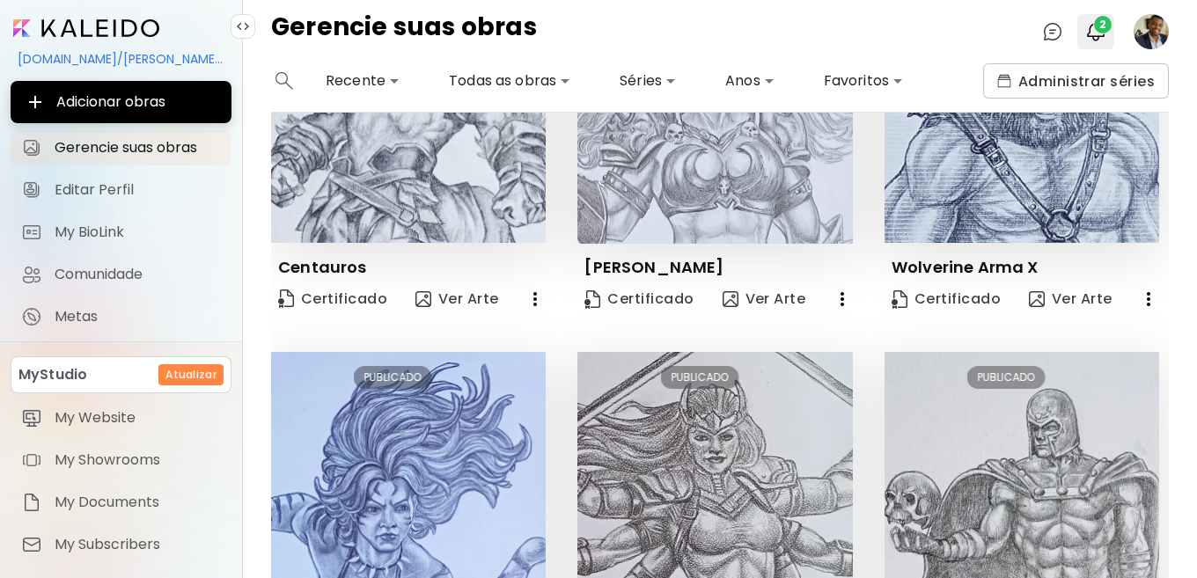
click at [1095, 33] on img "button" at bounding box center [1095, 31] width 21 height 21
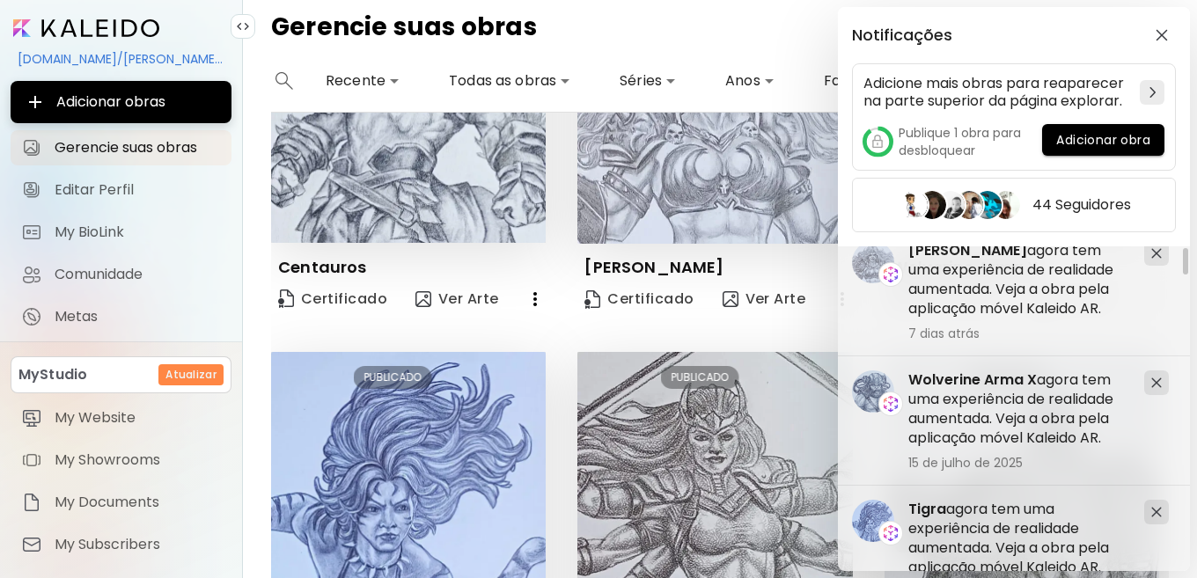
scroll to position [0, 0]
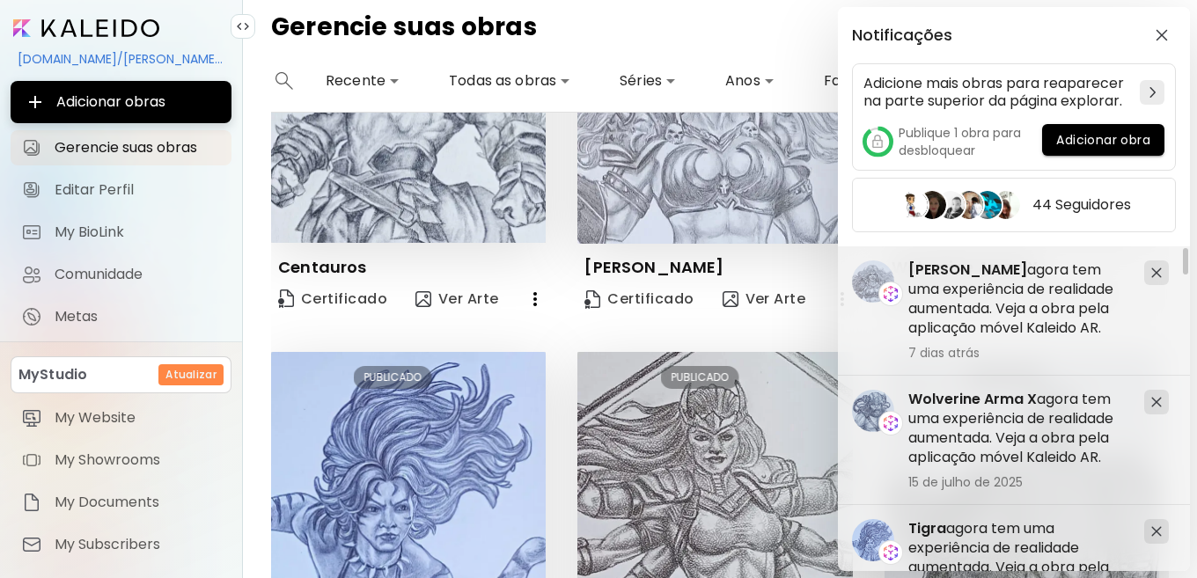
click at [421, 172] on div "Notificações Adicione mais obras para reaparecer na parte superior da página ex…" at bounding box center [598, 289] width 1197 height 578
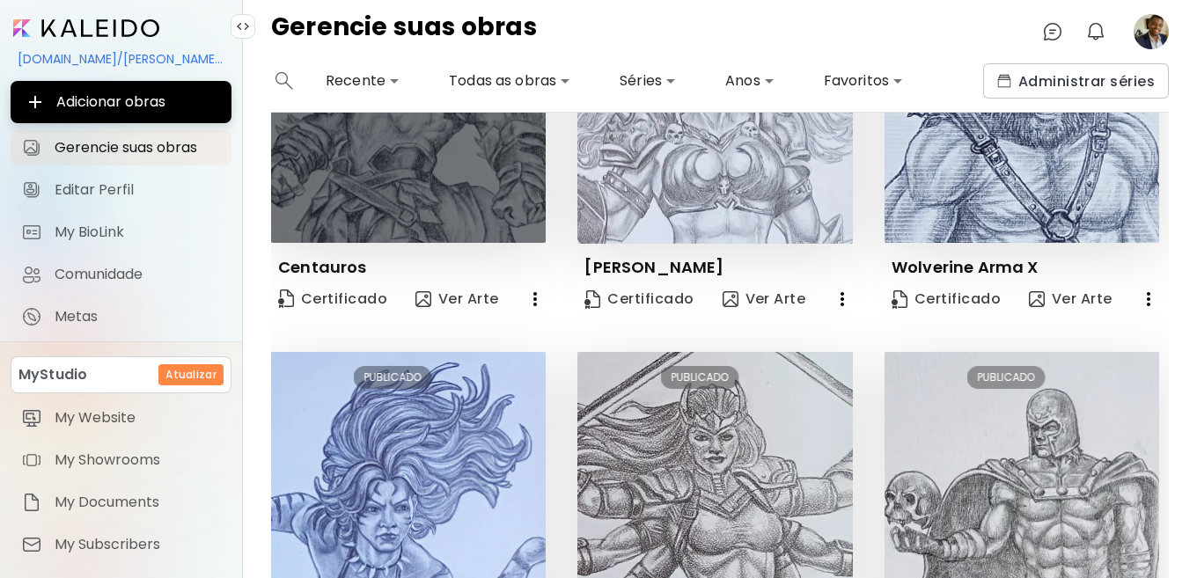
click at [422, 174] on img at bounding box center [408, 105] width 275 height 275
